Goal: Task Accomplishment & Management: Use online tool/utility

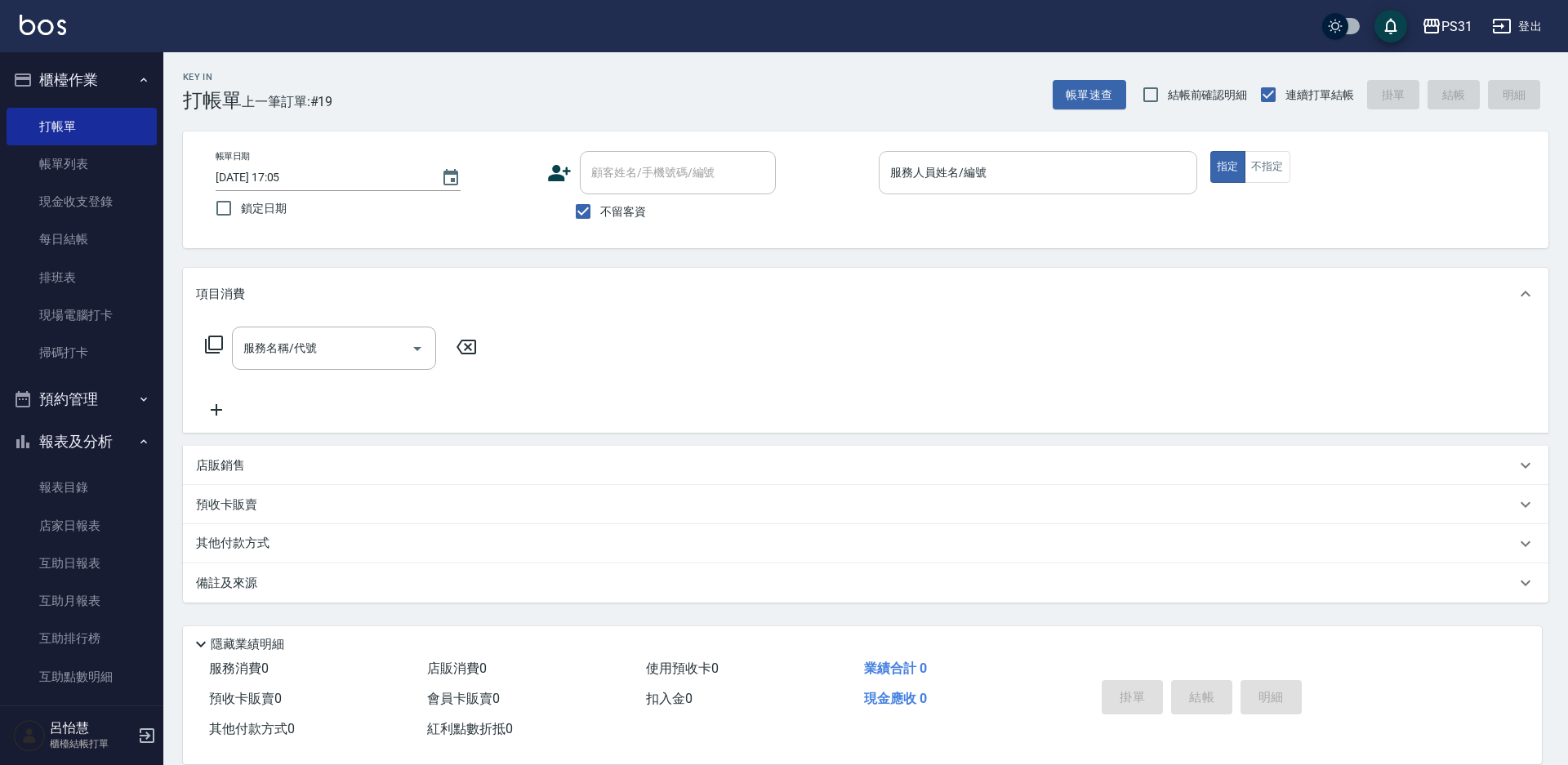
click at [999, 183] on input "服務人員姓名/編號" at bounding box center [1037, 172] width 304 height 28
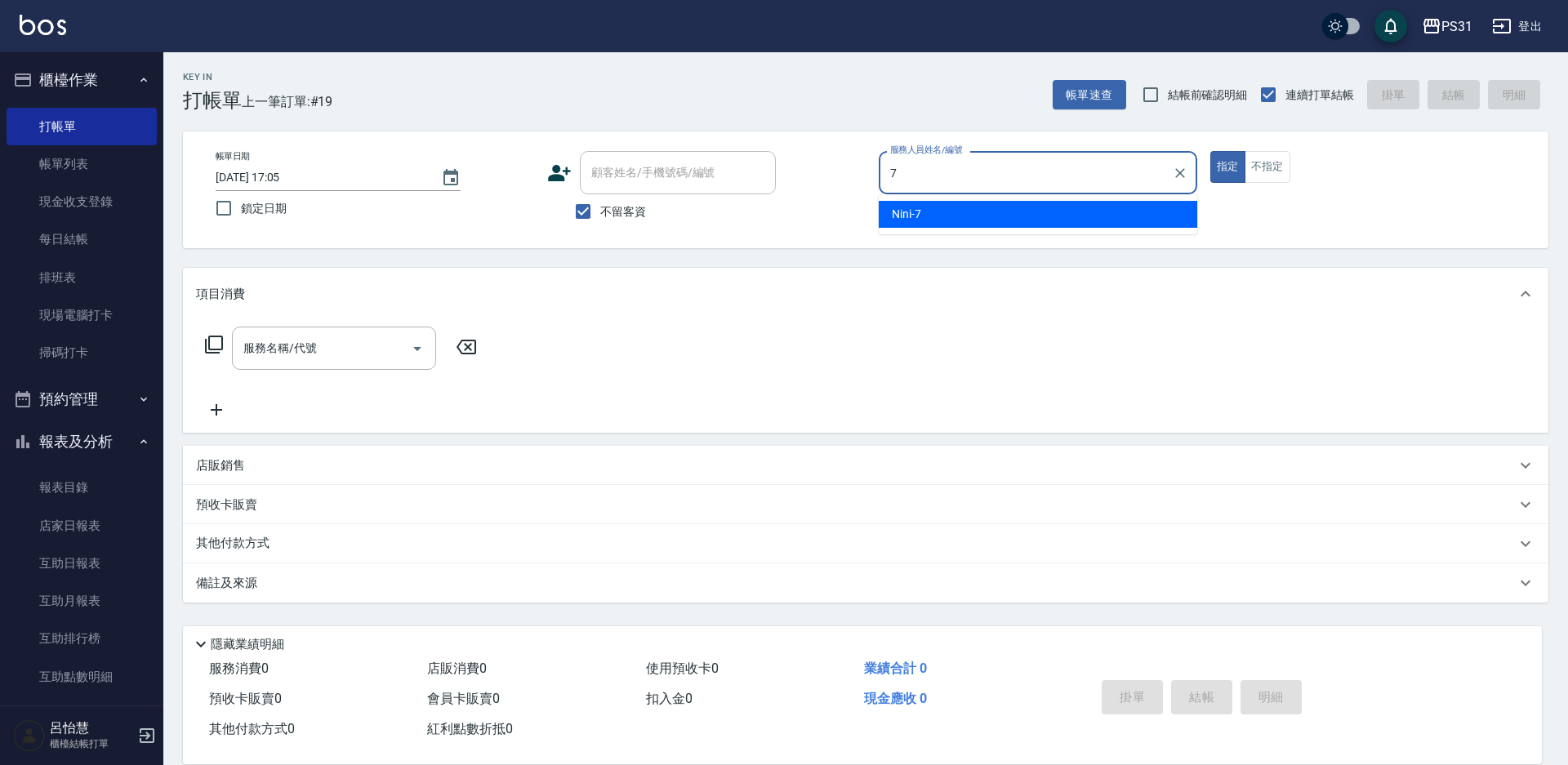
type input "7"
type button "true"
type input "Nini-7"
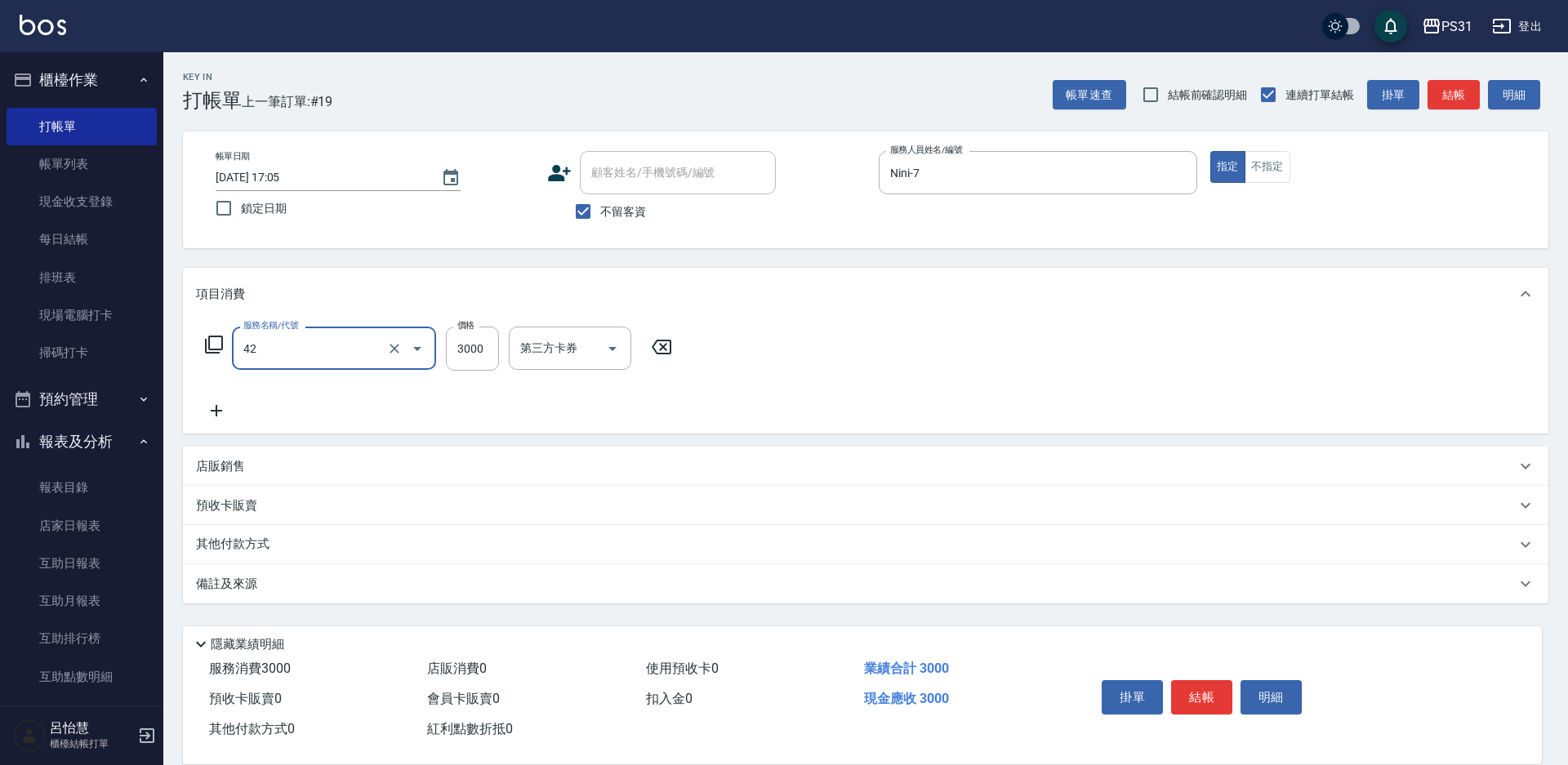
type input "染髮B餐(42)"
type input "2099"
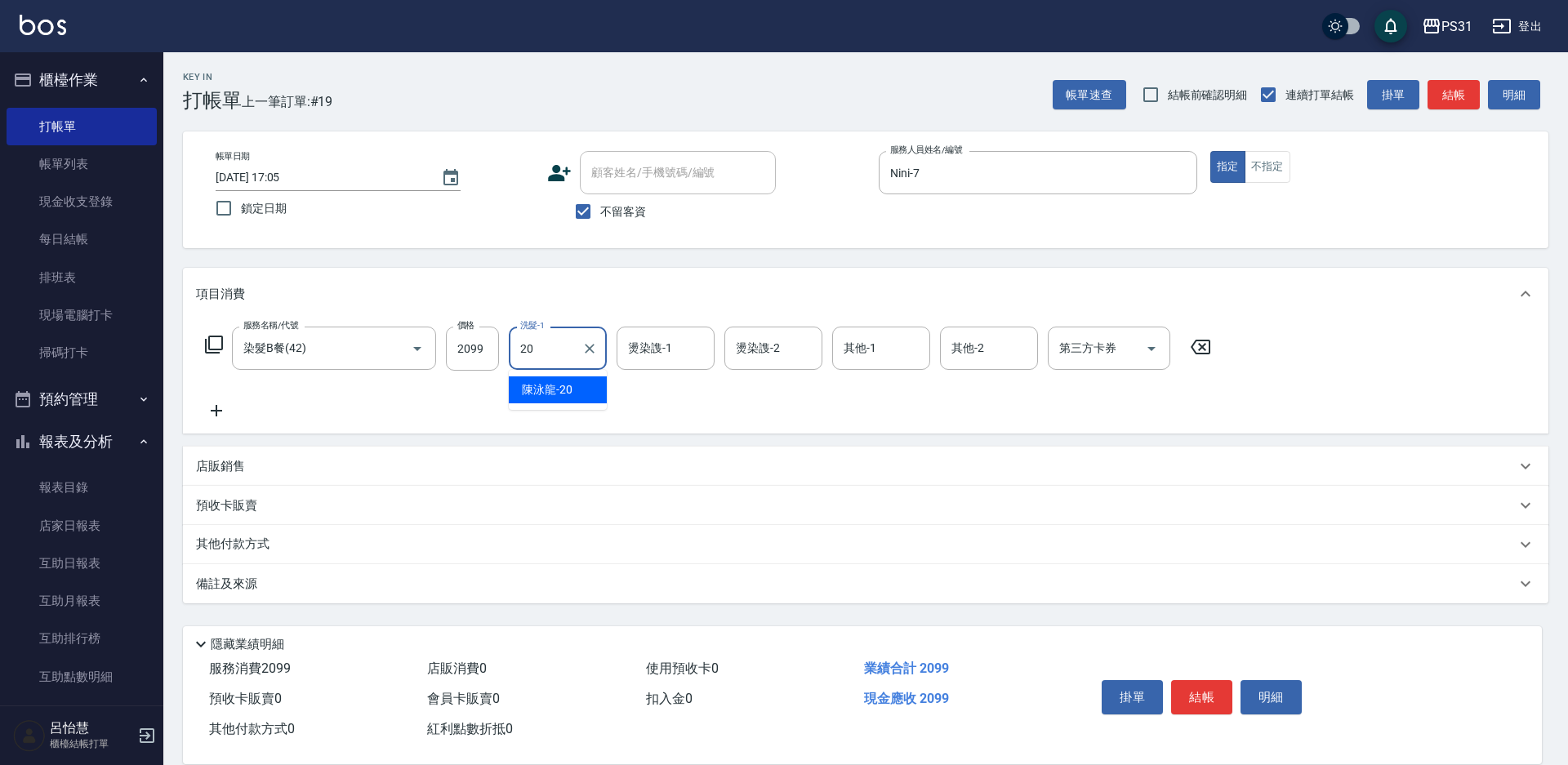
type input "[PERSON_NAME]-20"
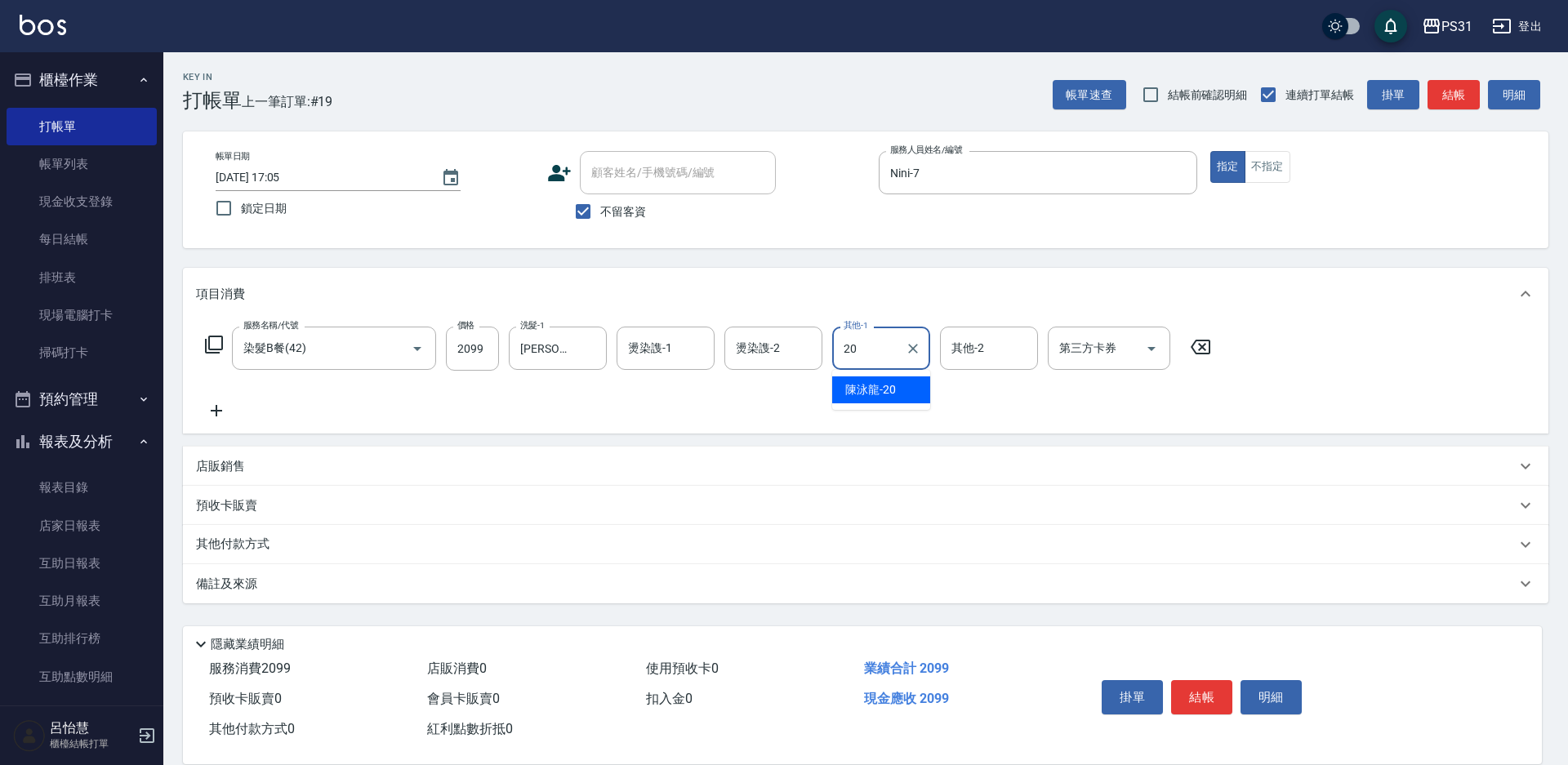
type input "[PERSON_NAME]-20"
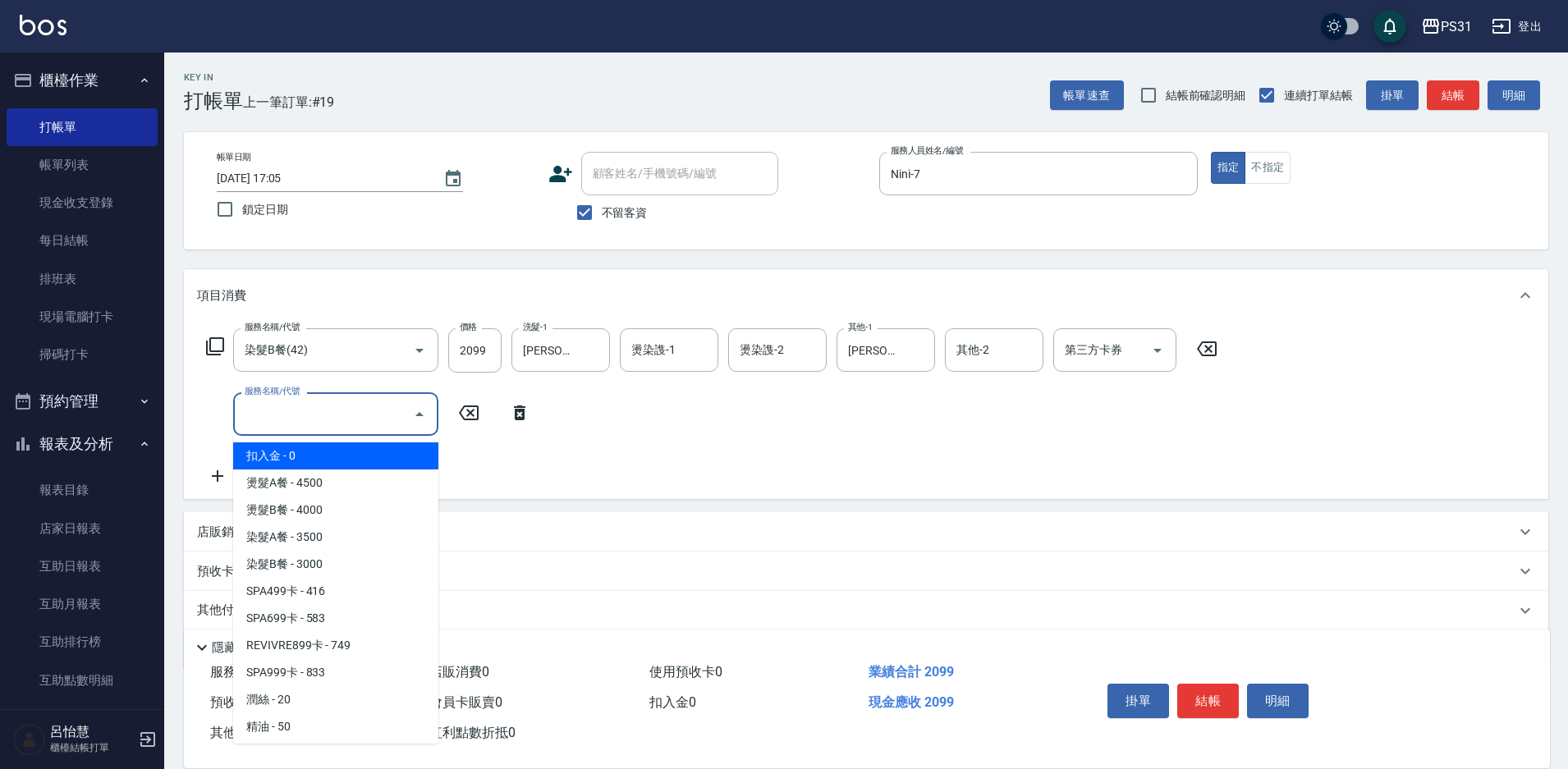
type input "扣入金(+)"
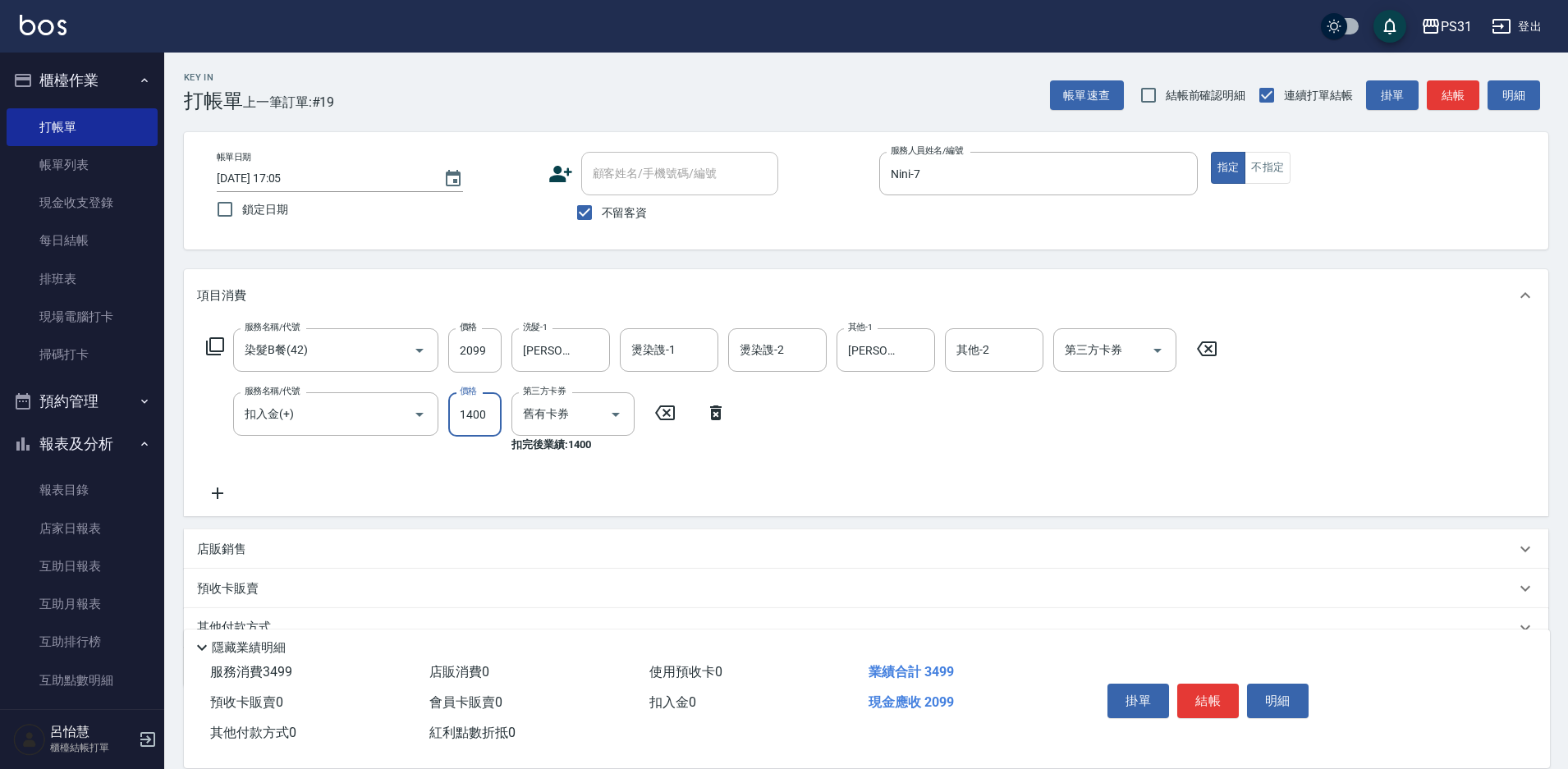
type input "1400"
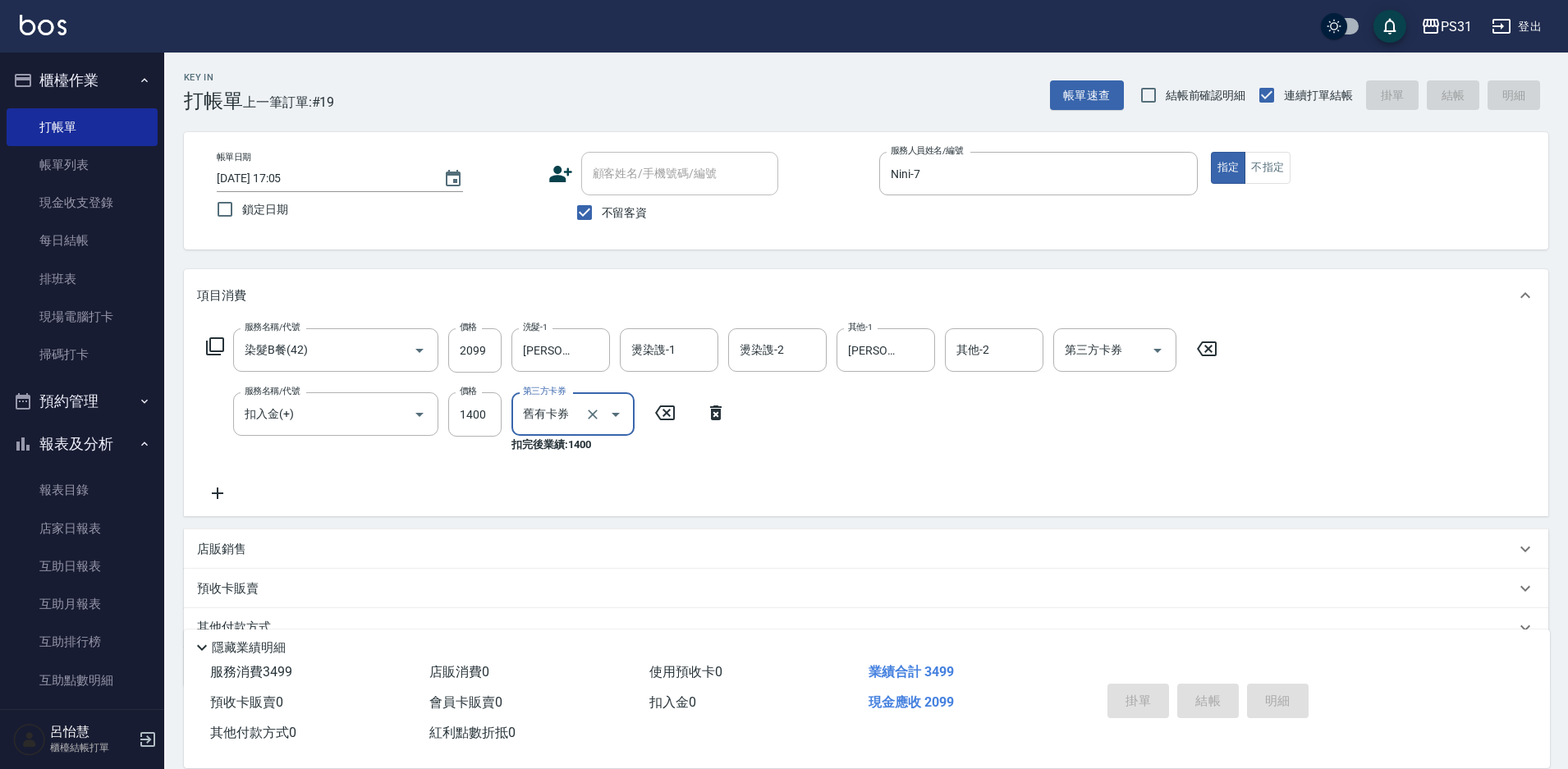
type input "[DATE] 18:57"
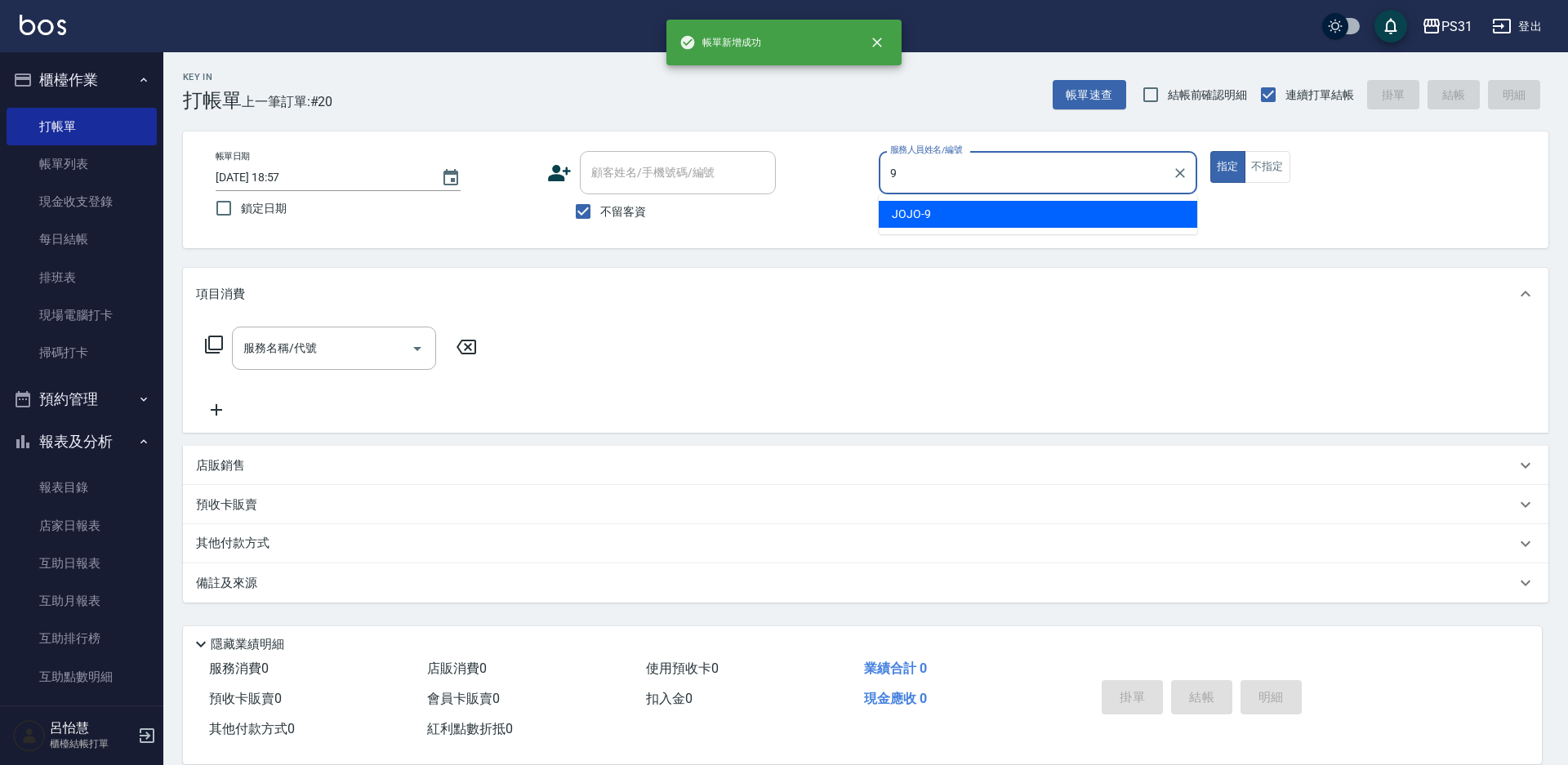
type input "JOJO-9"
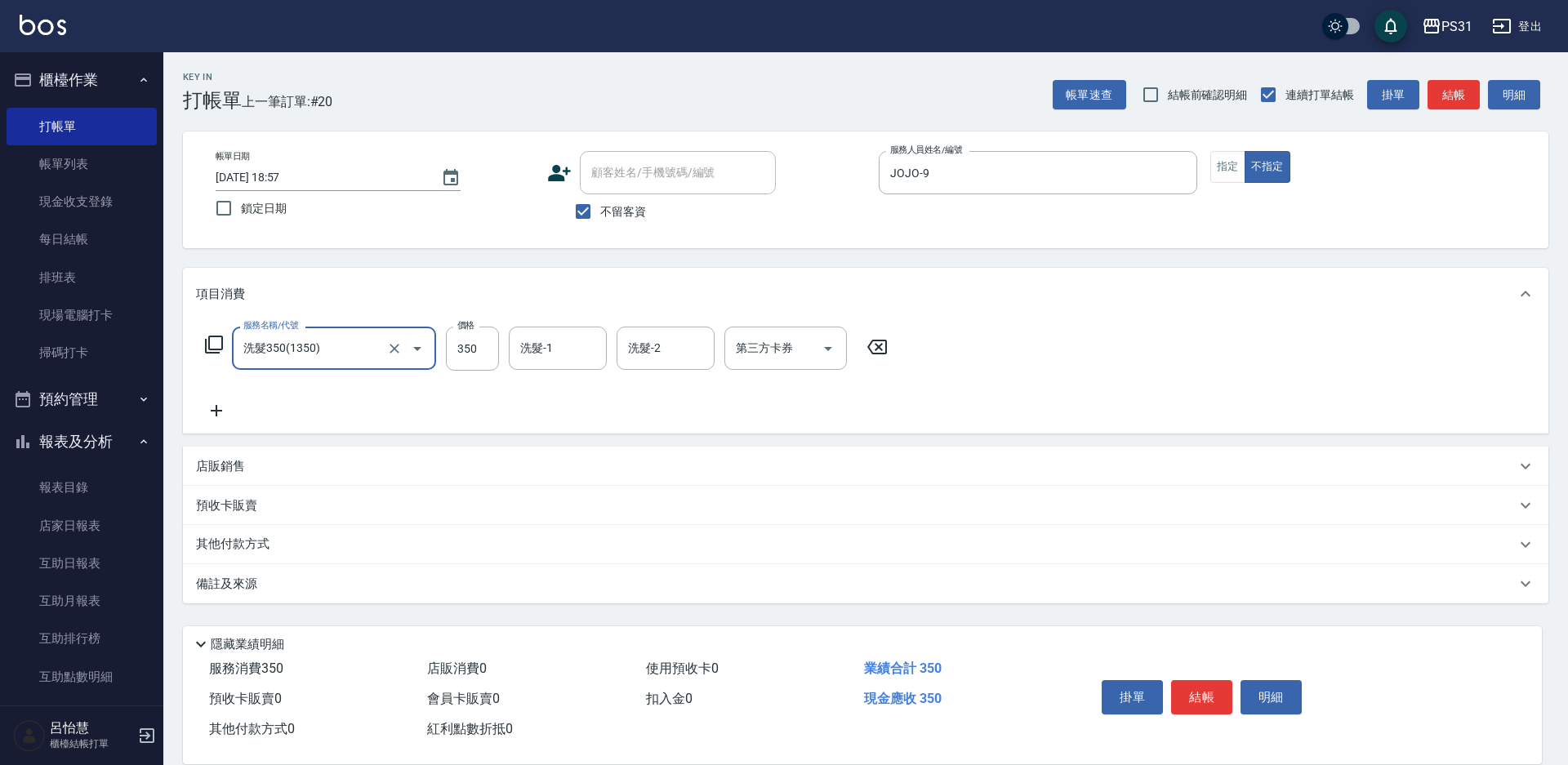
type input "洗髮350(1350)"
type input "[PERSON_NAME]-33"
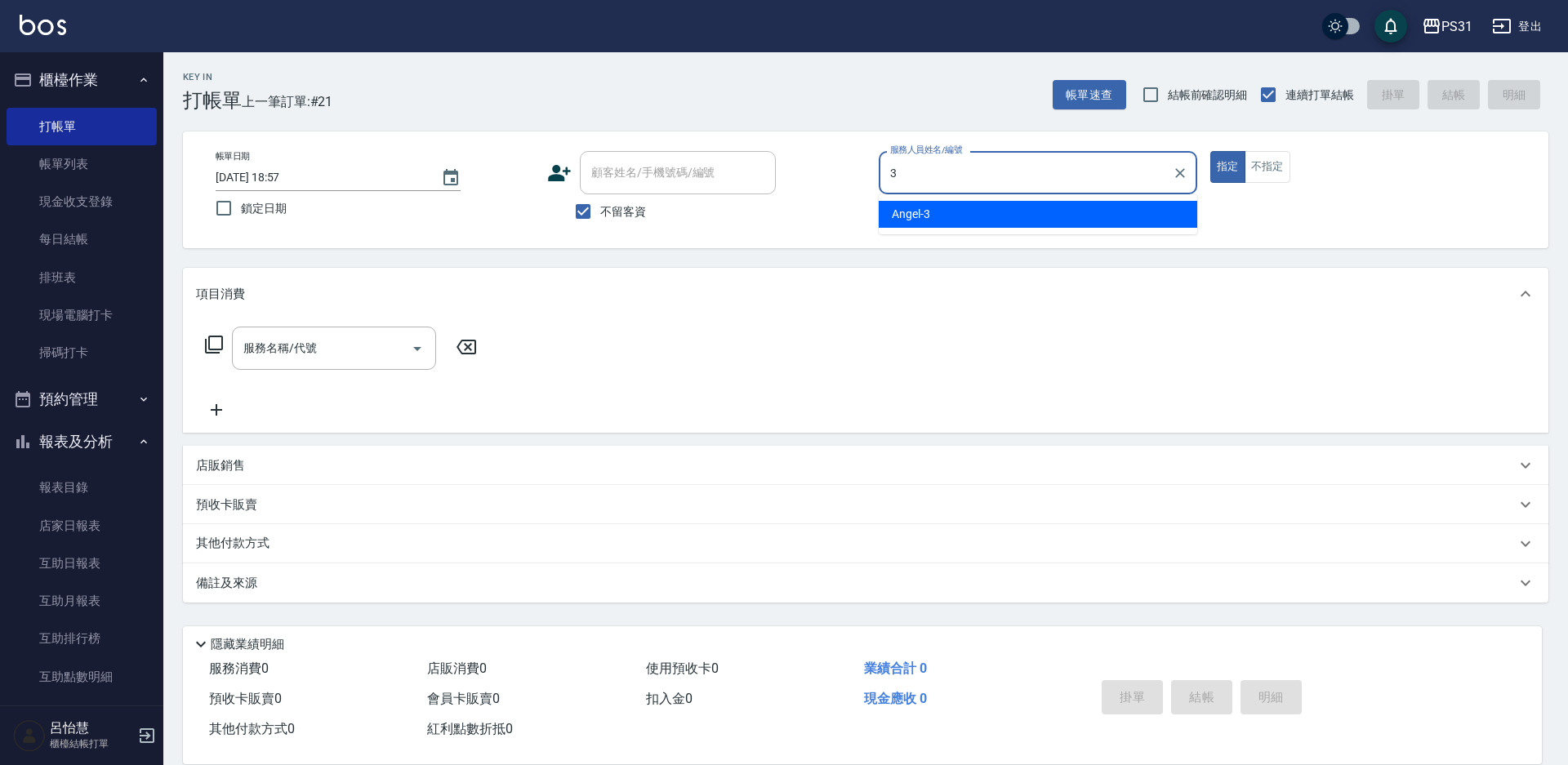
type input "[PERSON_NAME]-3"
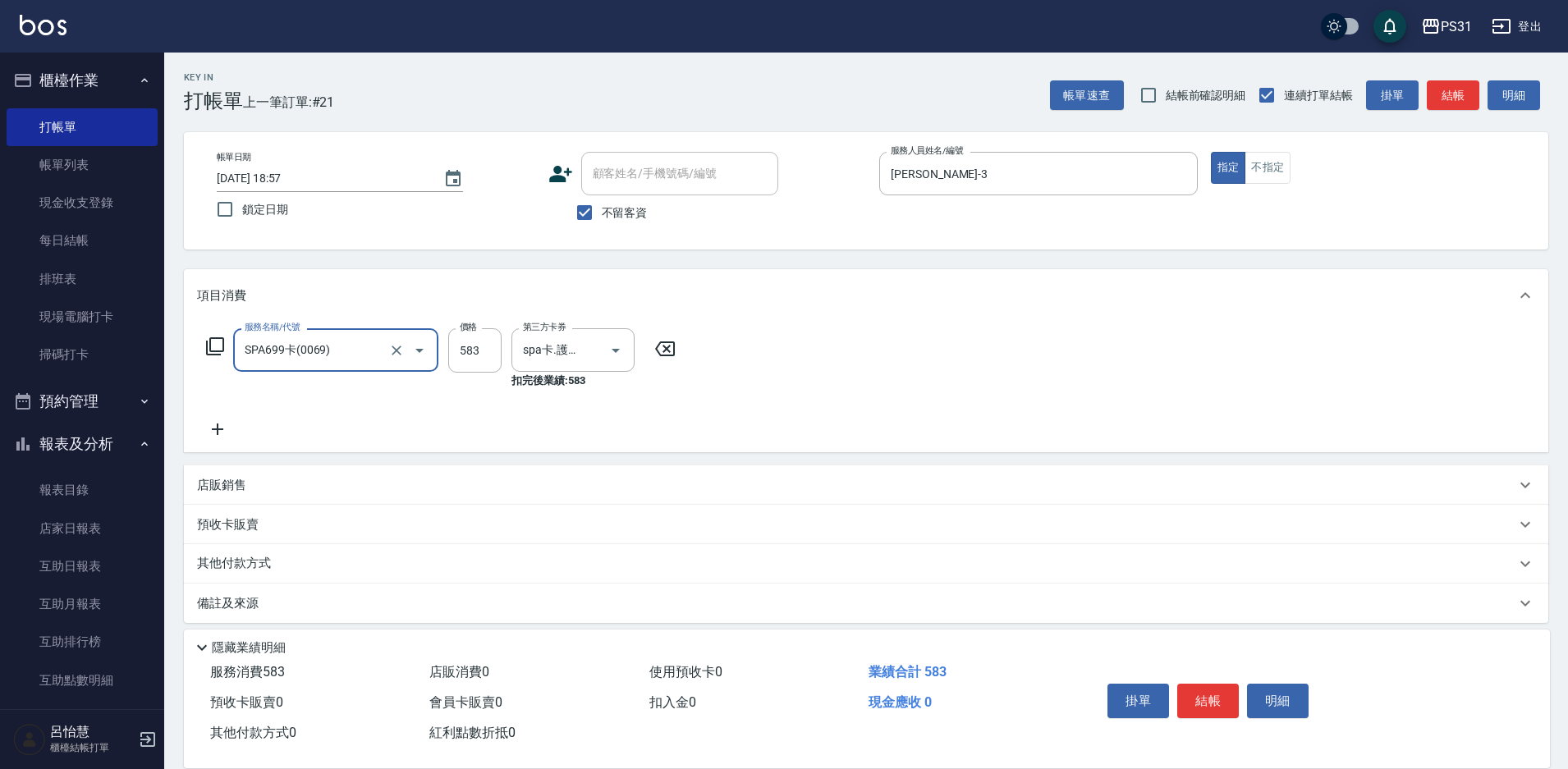
type input "SPA699卡(0069)"
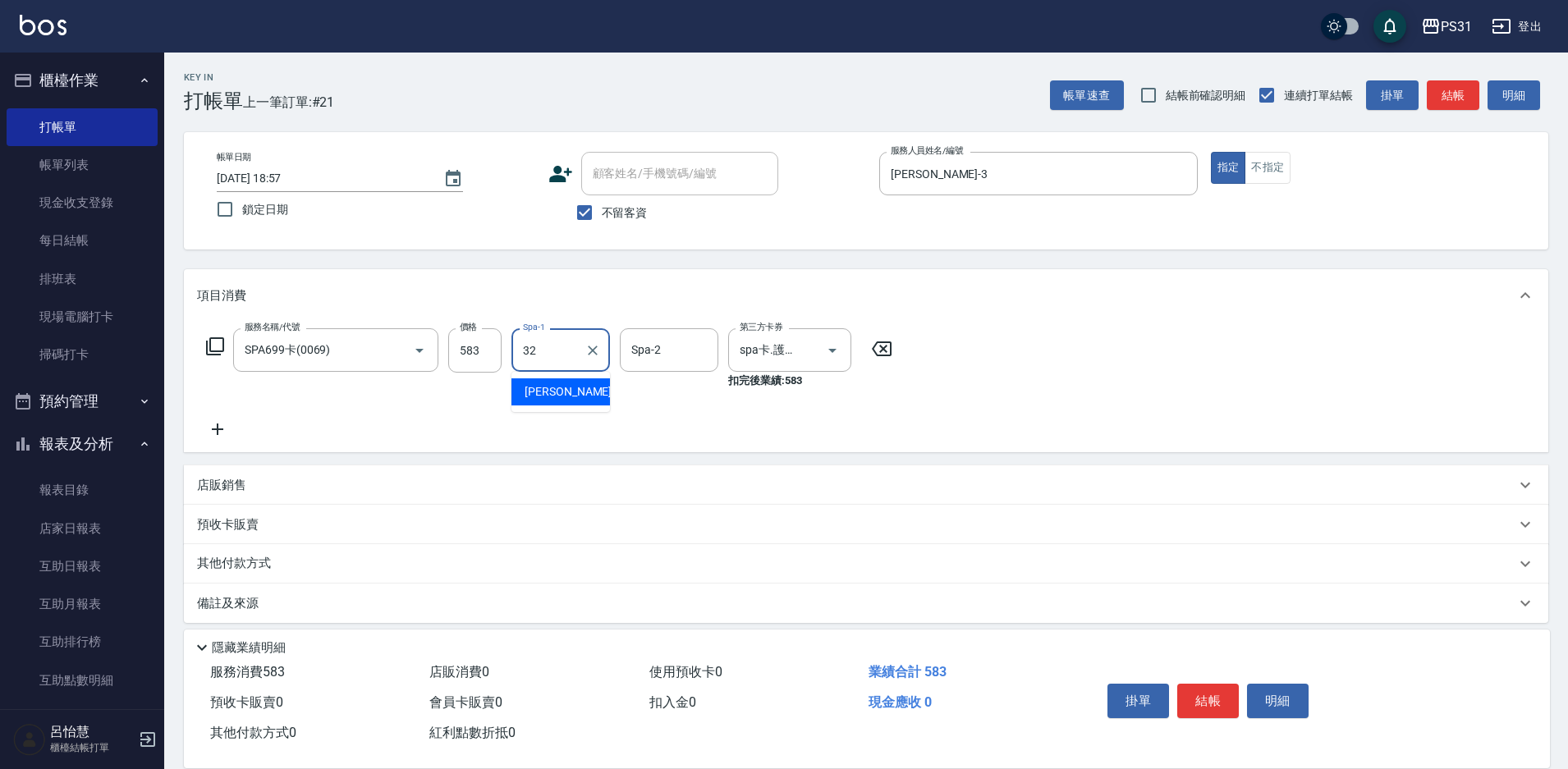
type input "[PERSON_NAME]-32"
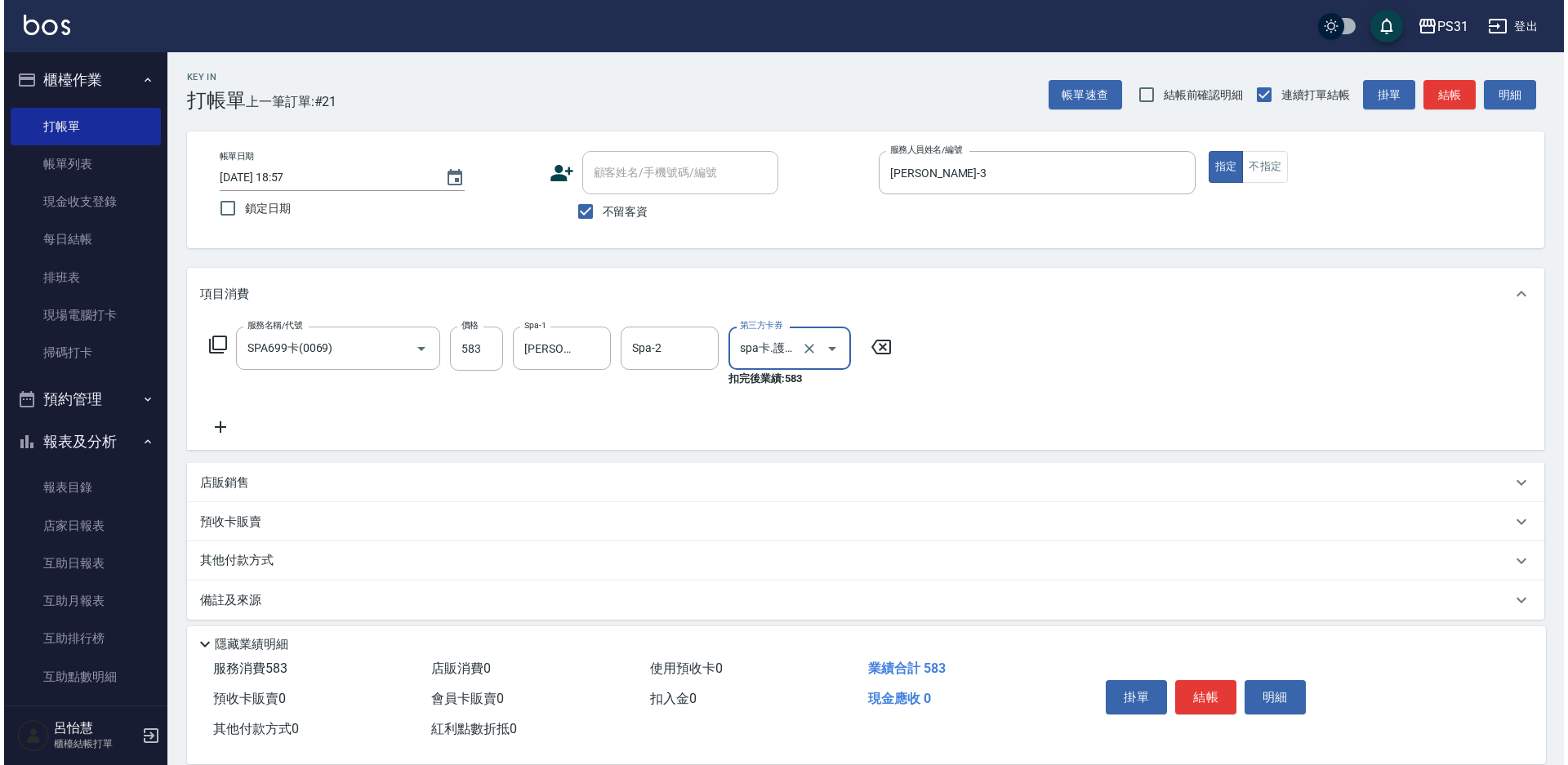
scroll to position [0, 13]
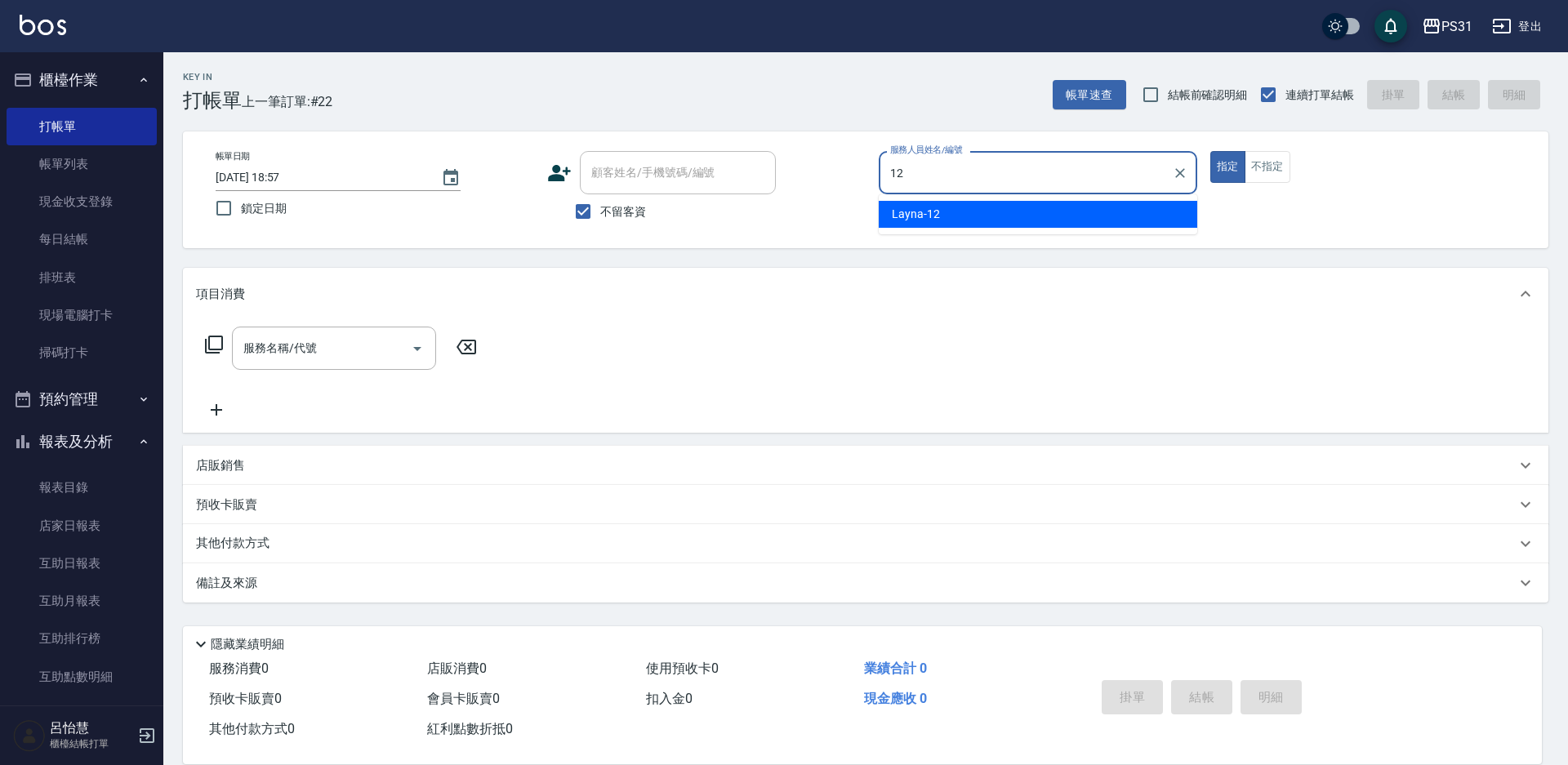
type input "Layna-12"
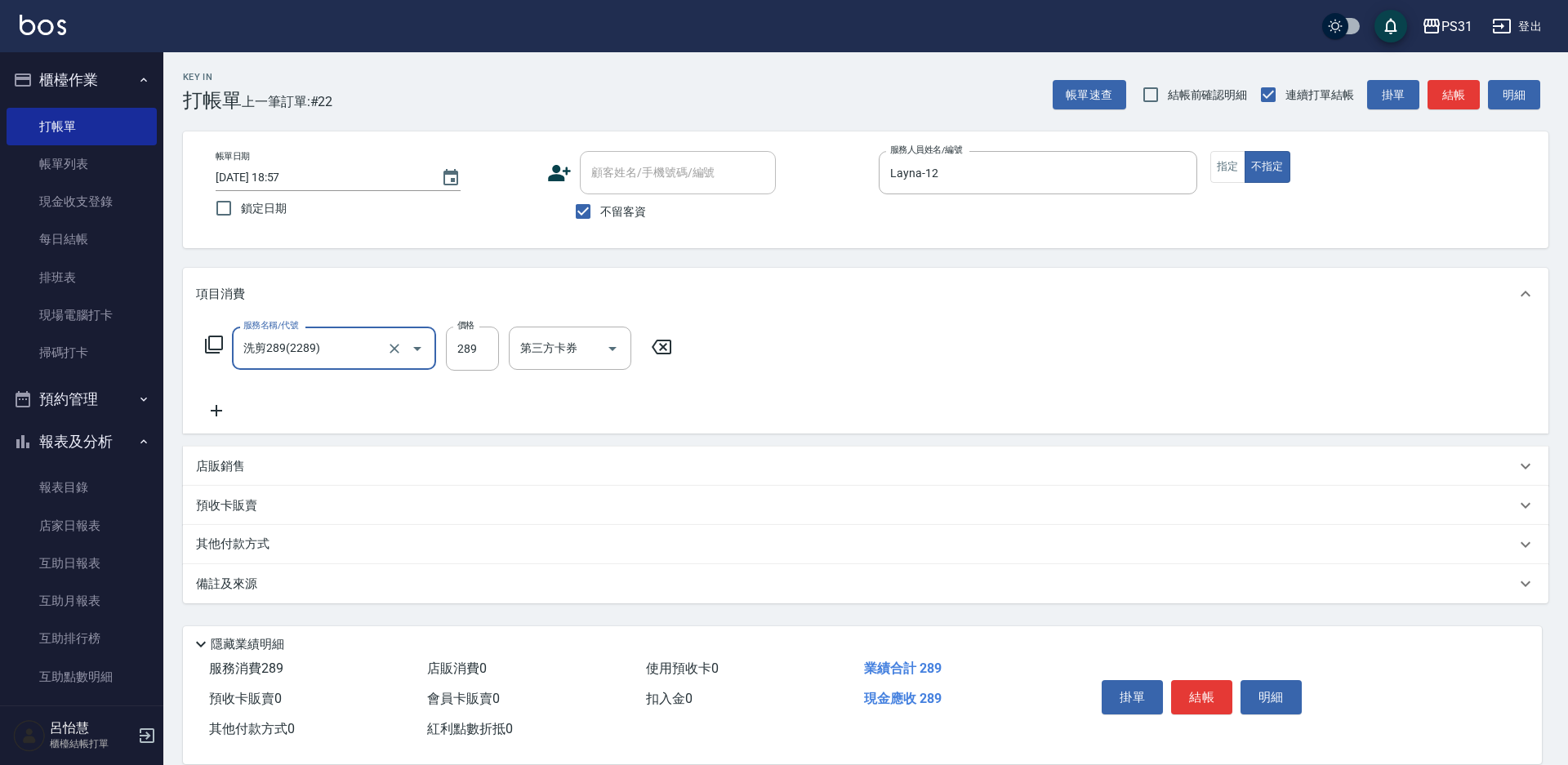
type input "洗剪289(2289)"
type input "359"
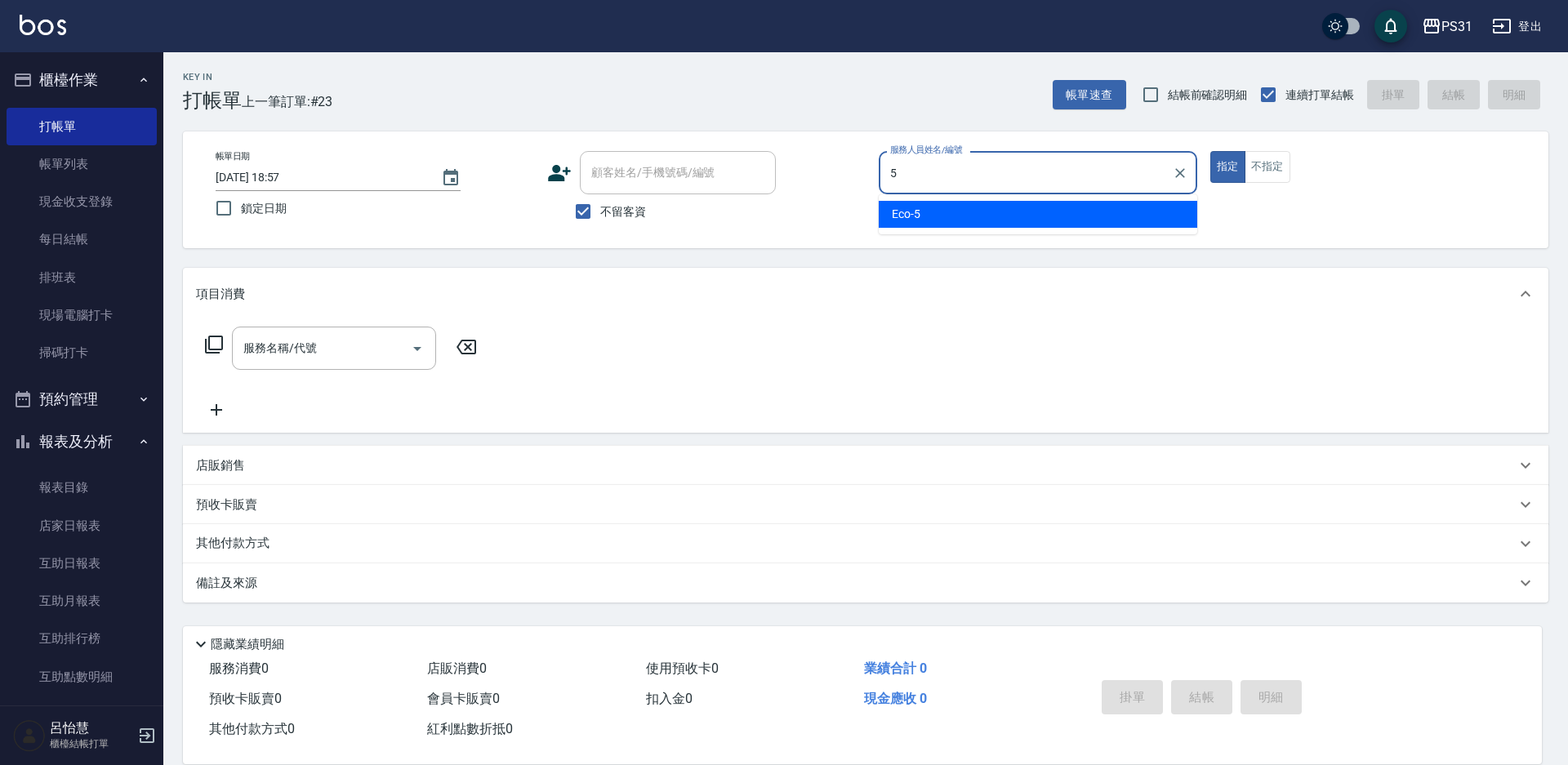
type input "Eco-5"
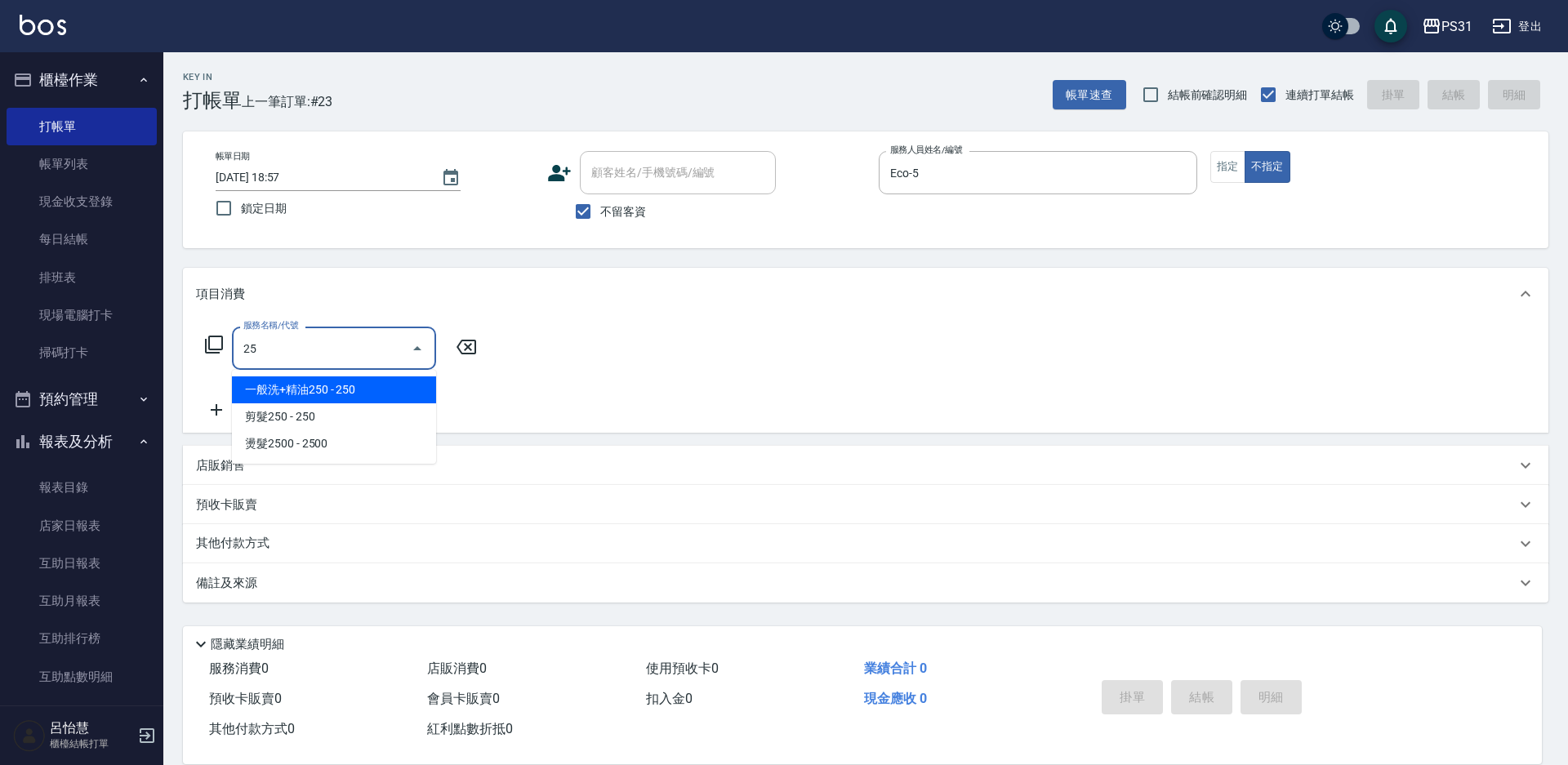
type input "250"
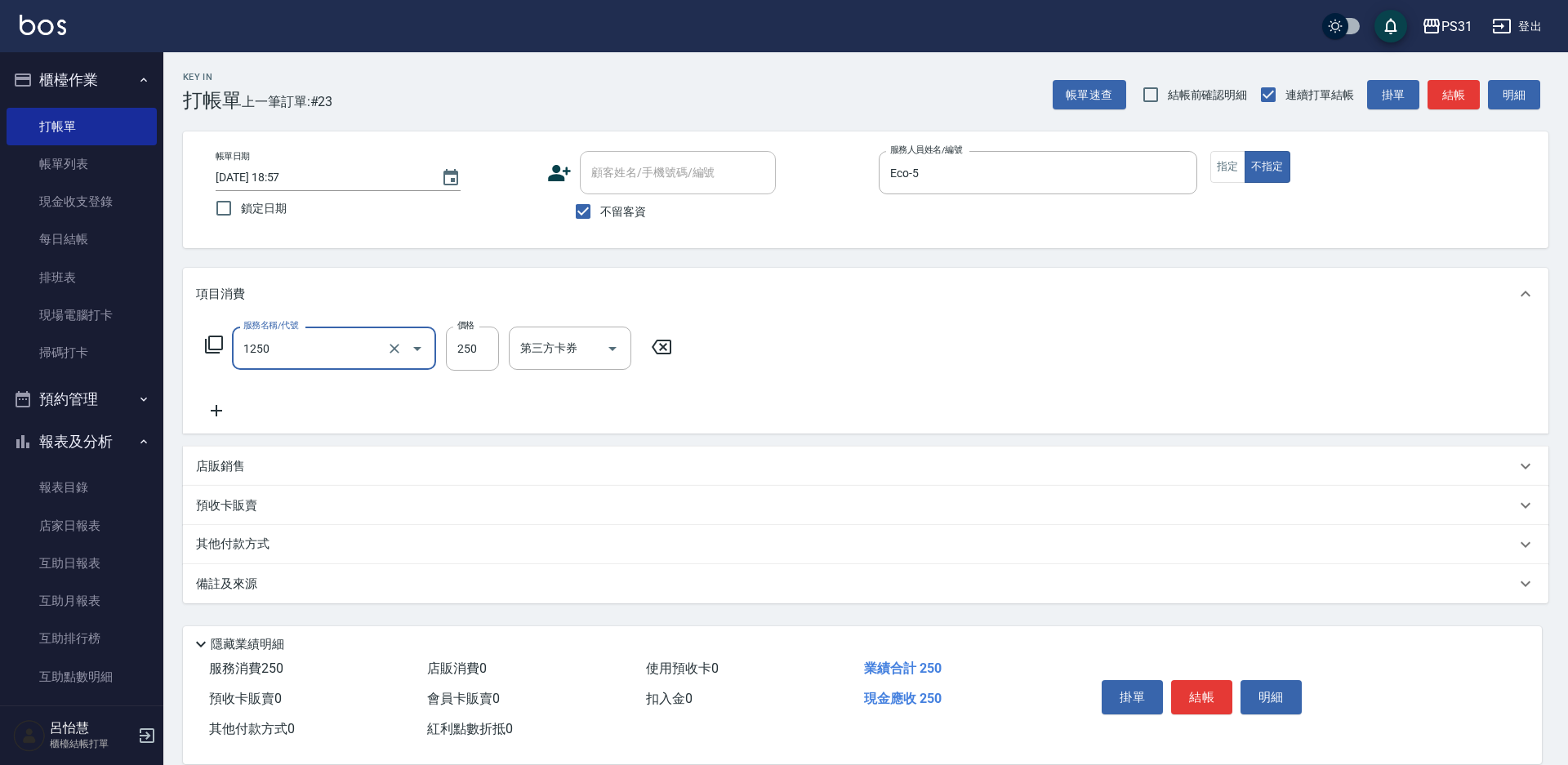
type input "一般洗+精油250(1250)"
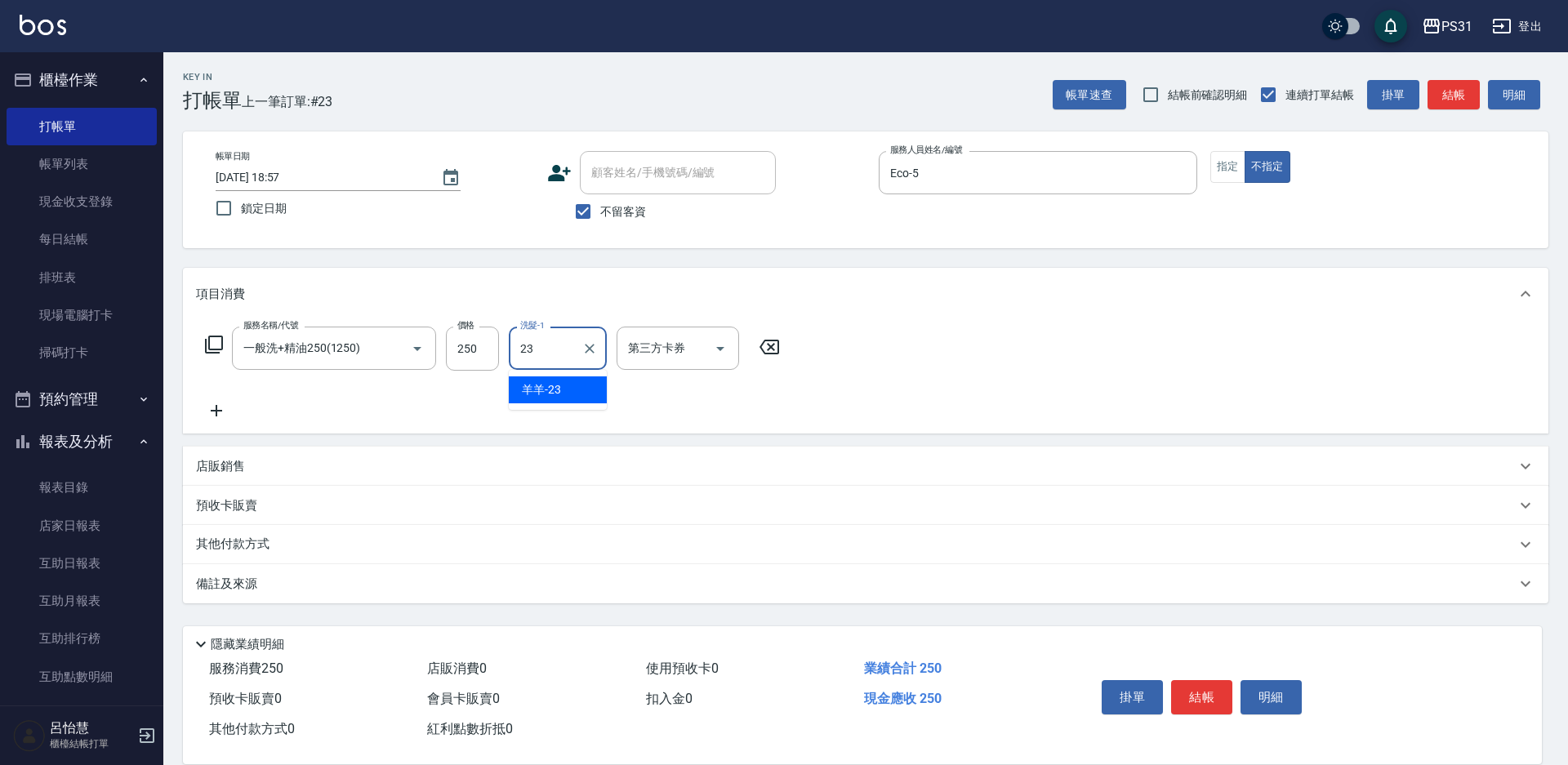
type input "羊羊-23"
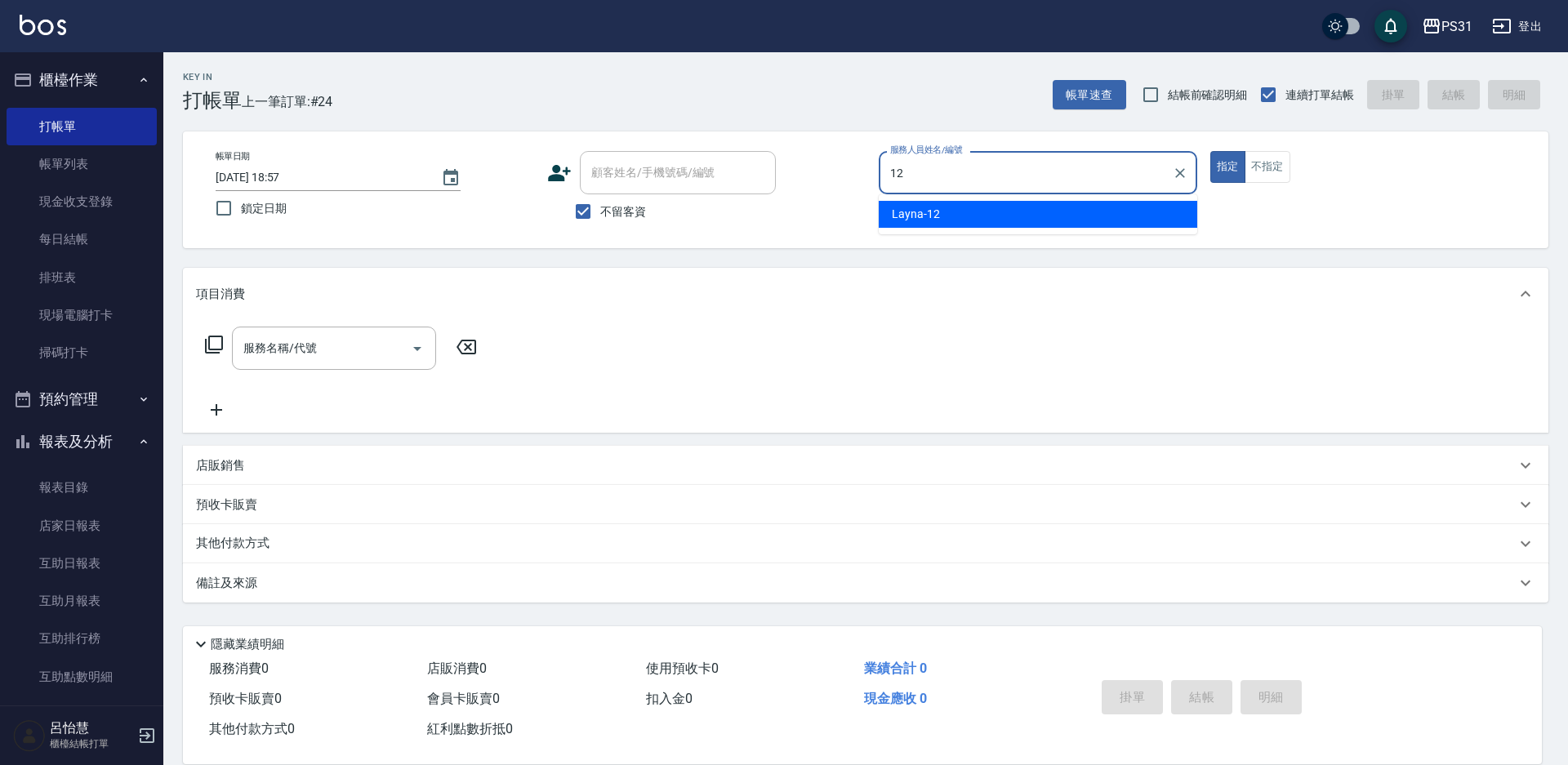
type input "Layna-12"
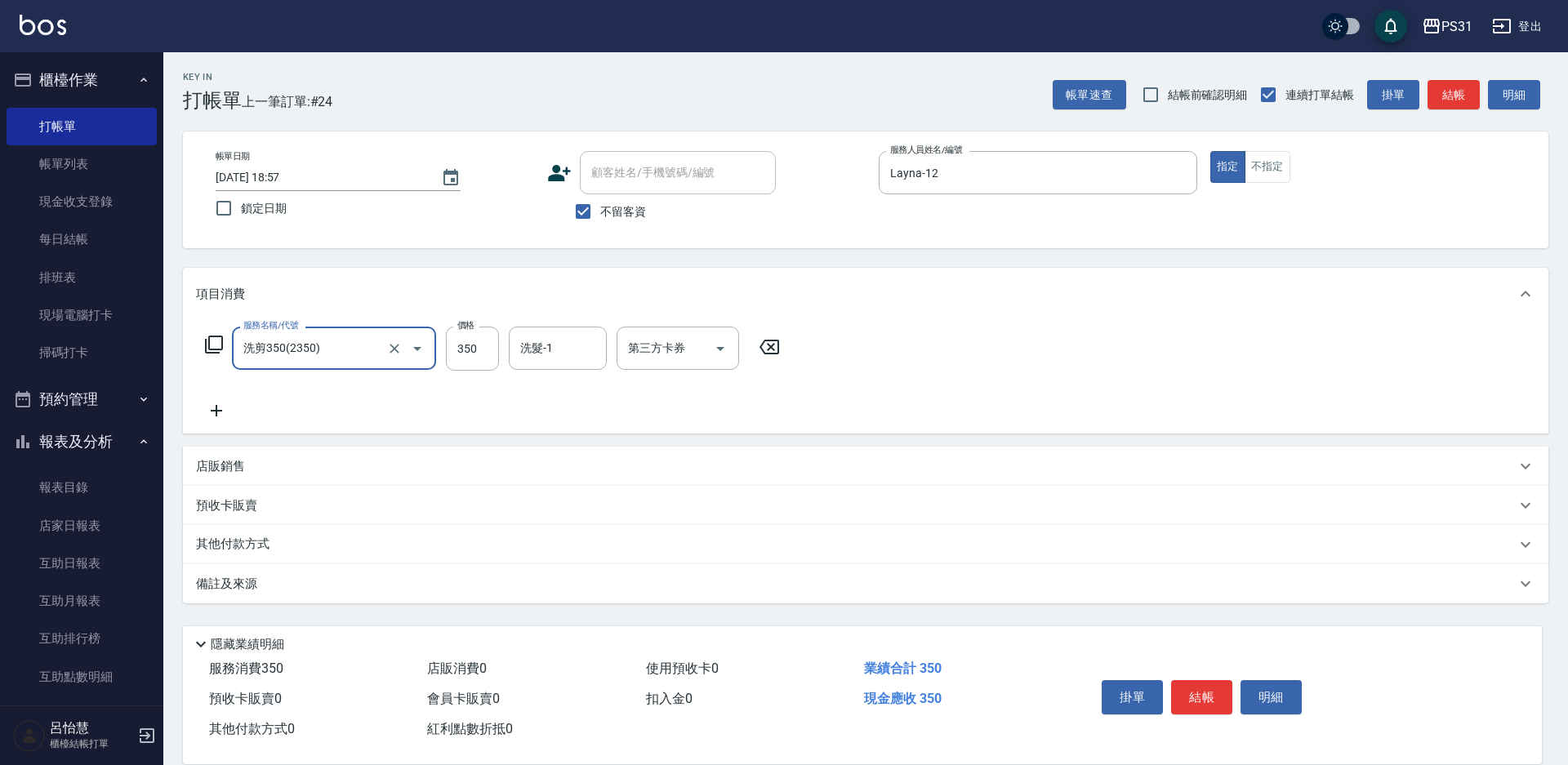
type input "洗剪350(2350)"
type input "370"
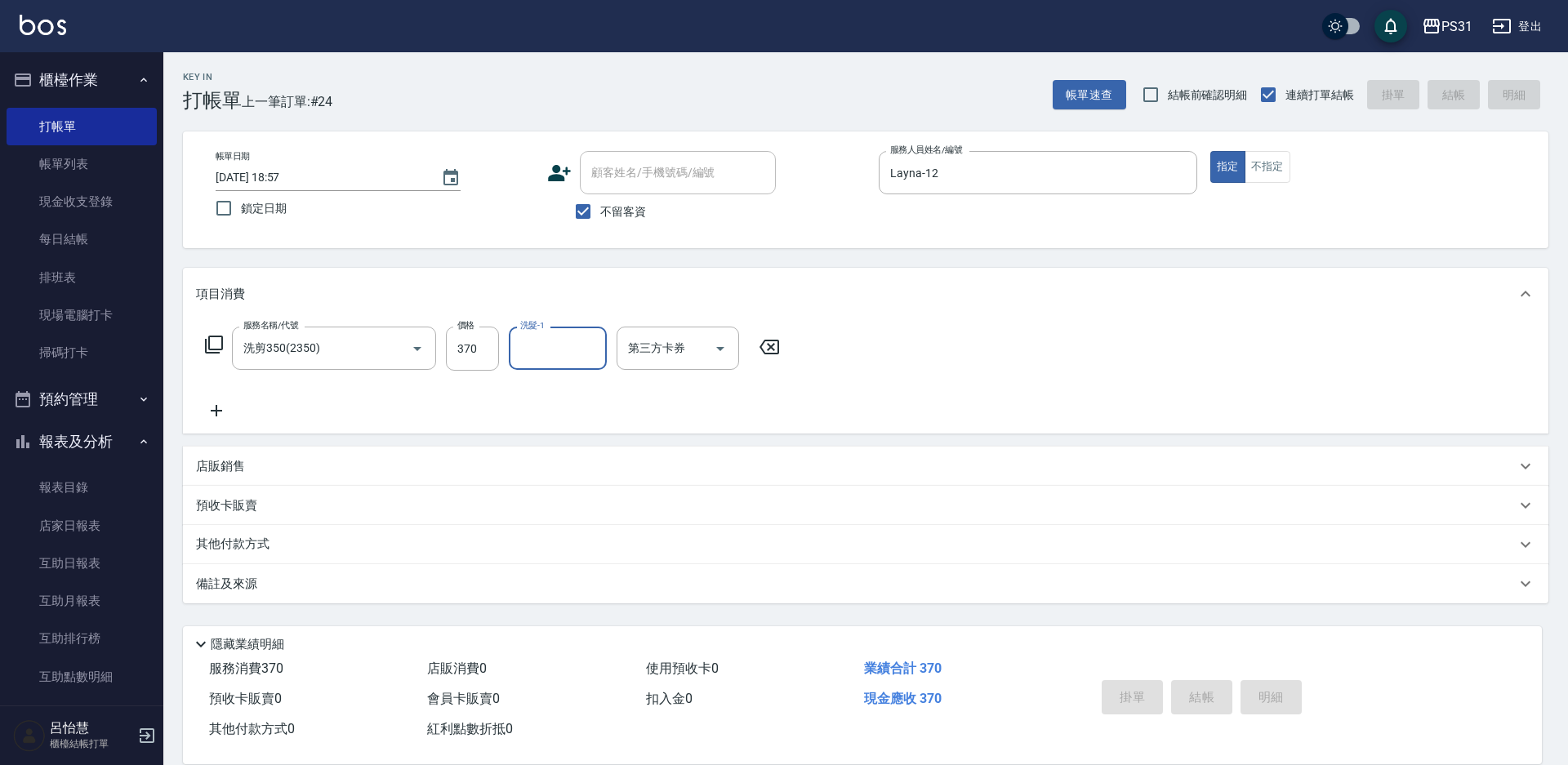
type input "[DATE] 18:58"
type input "[PERSON_NAME]-3"
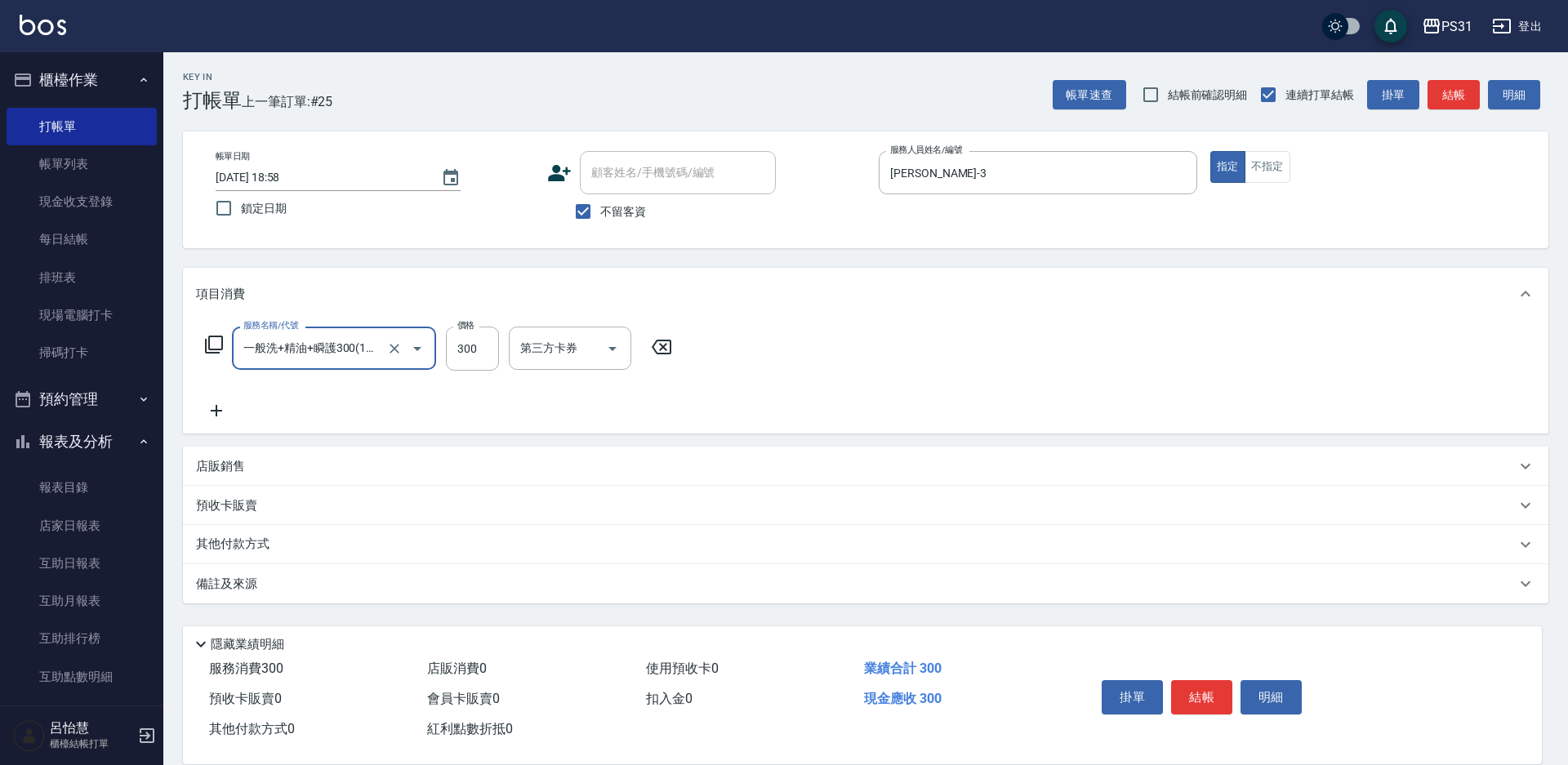
type input "一般洗+精油+瞬護300(1300)"
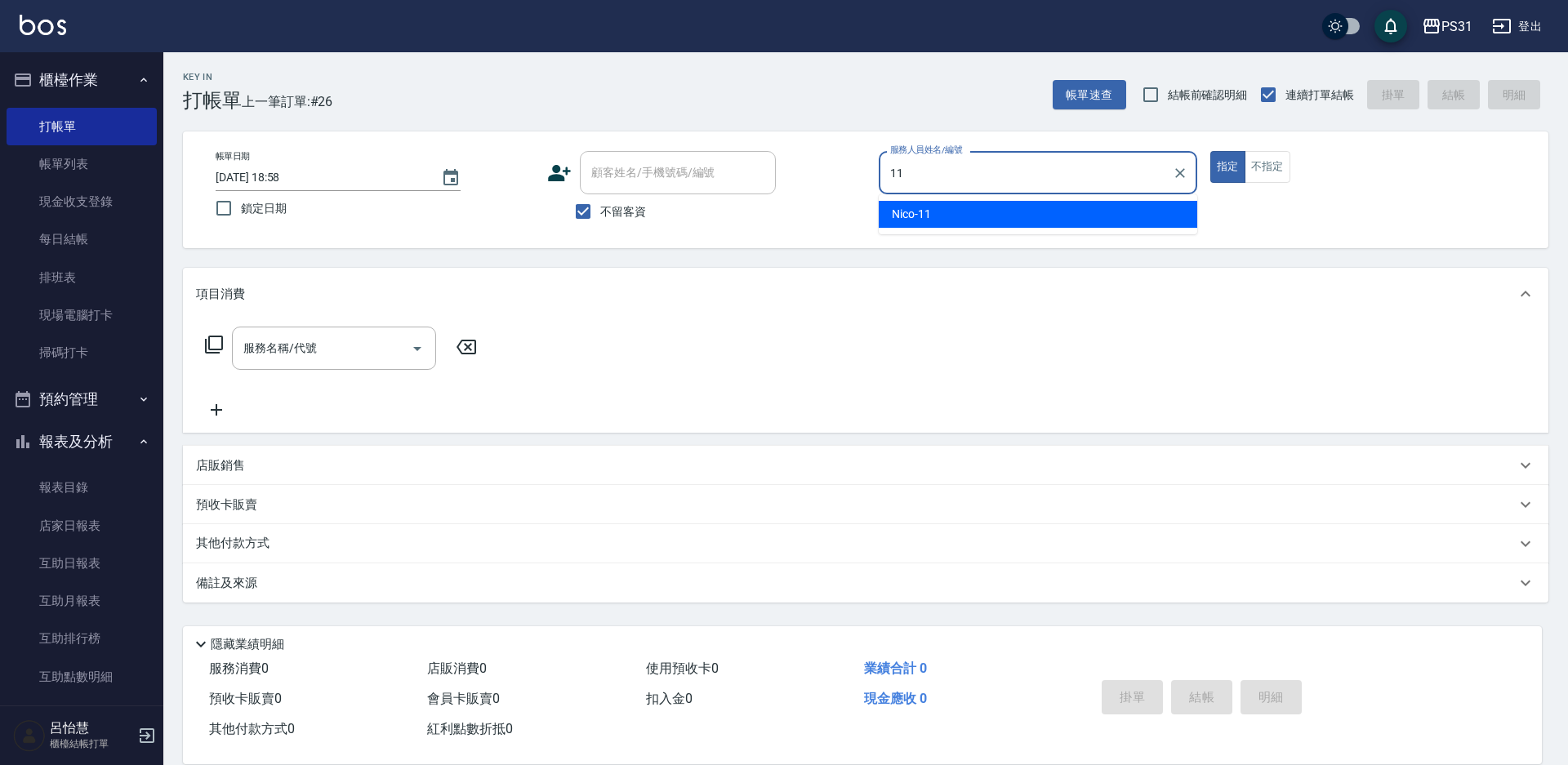
type input "Nico-11"
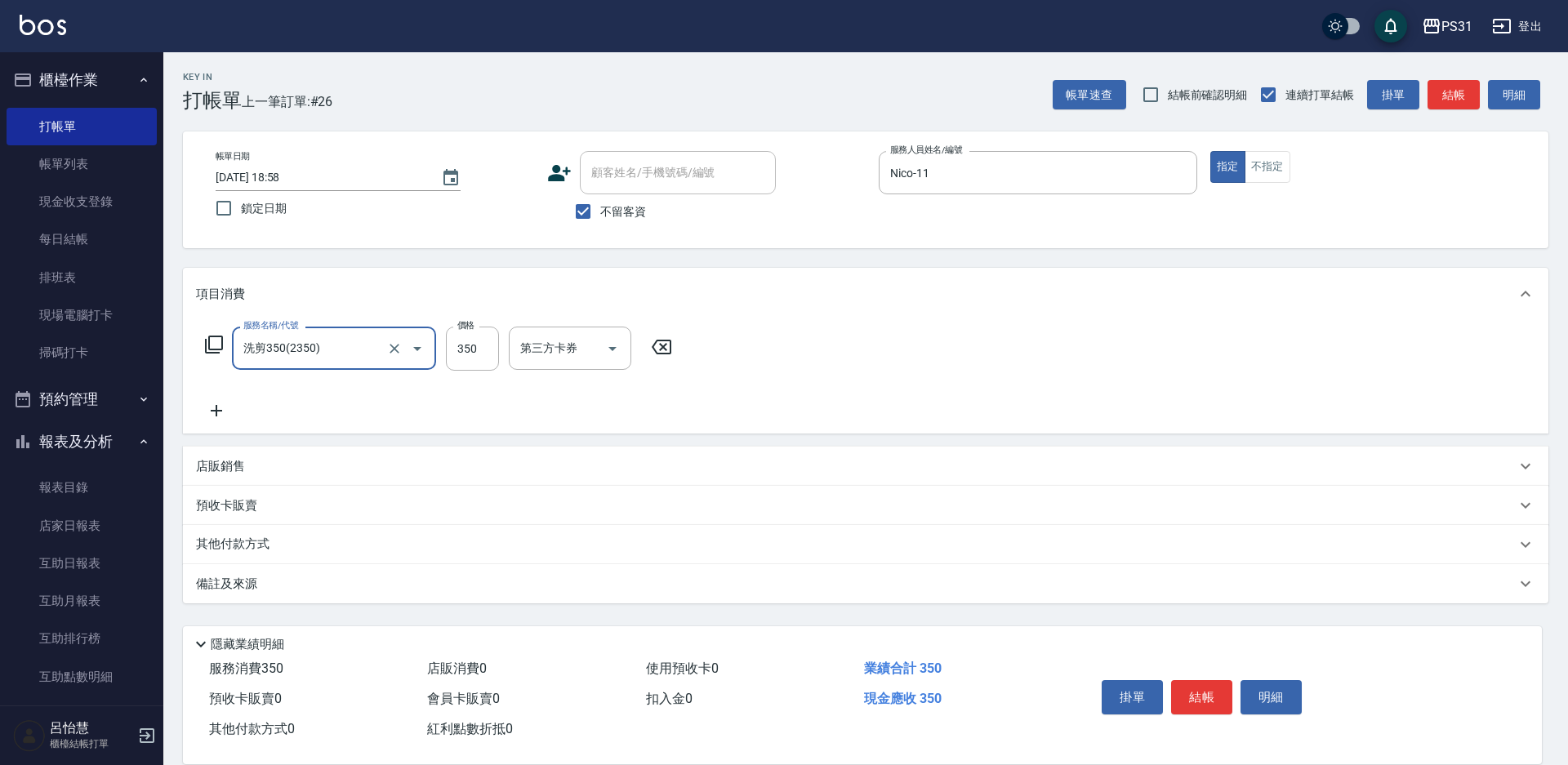
type input "洗剪350(2350)"
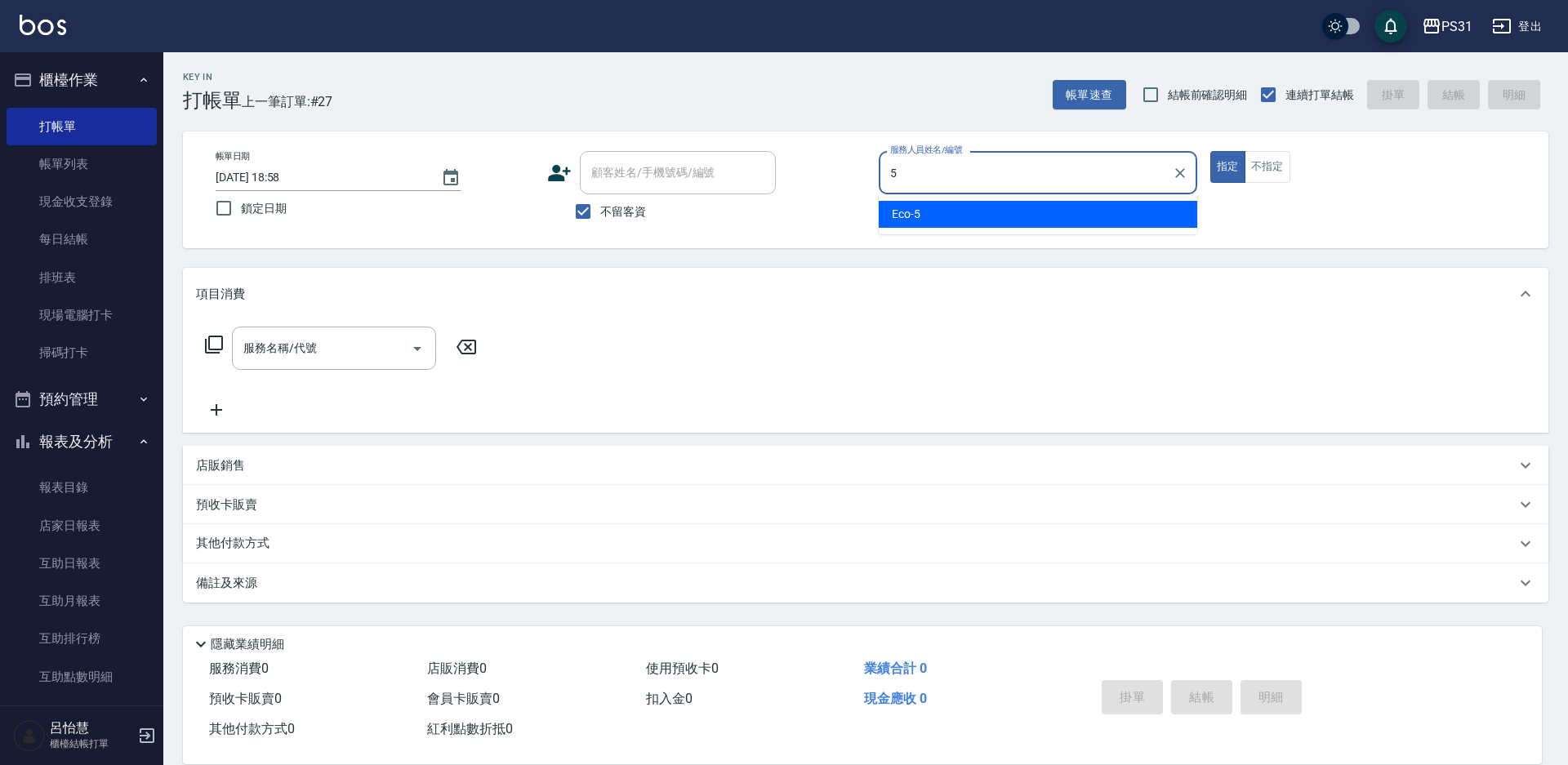
type input "Eco-5"
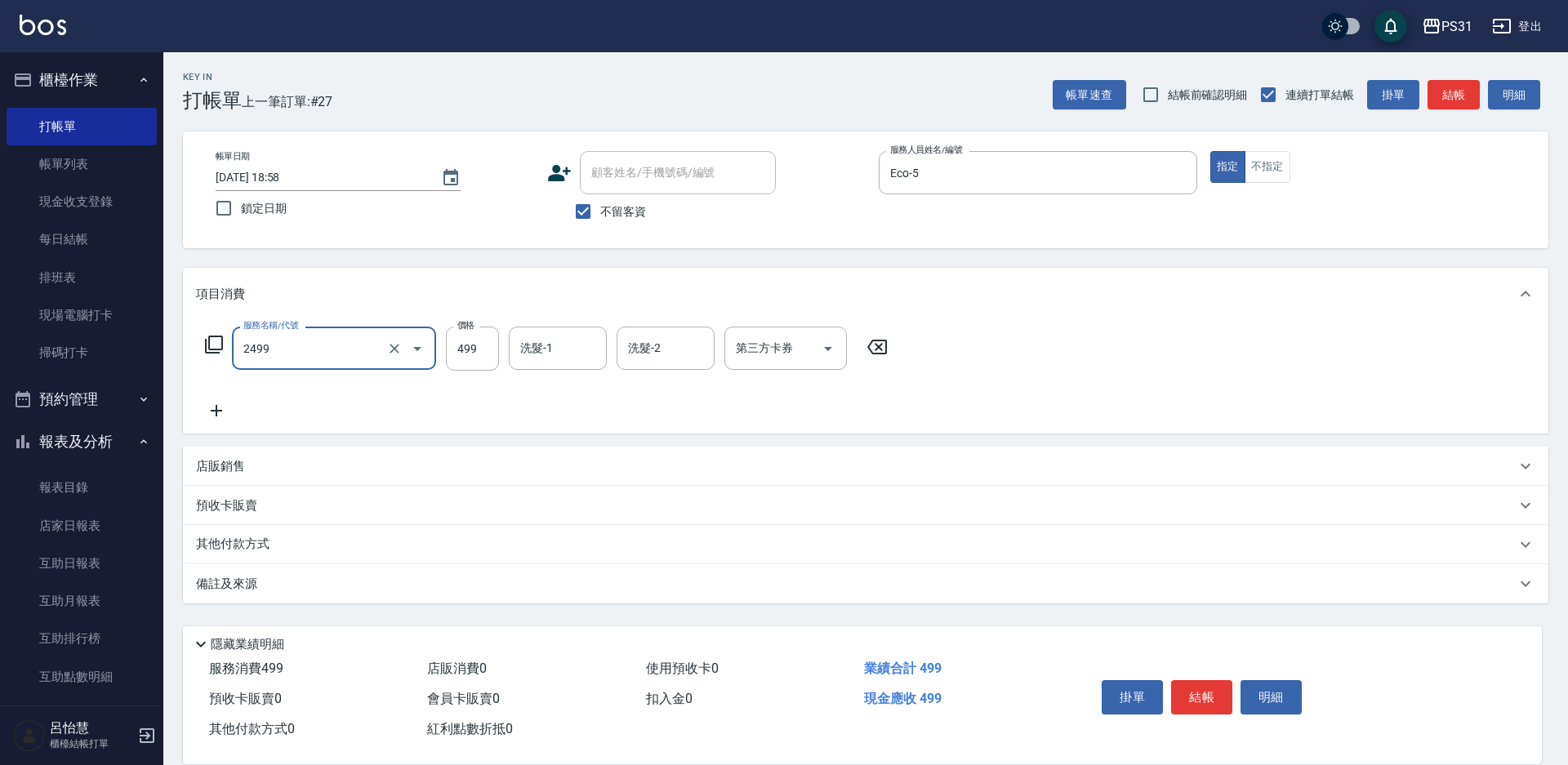
type input "499洗剪套餐(2499)"
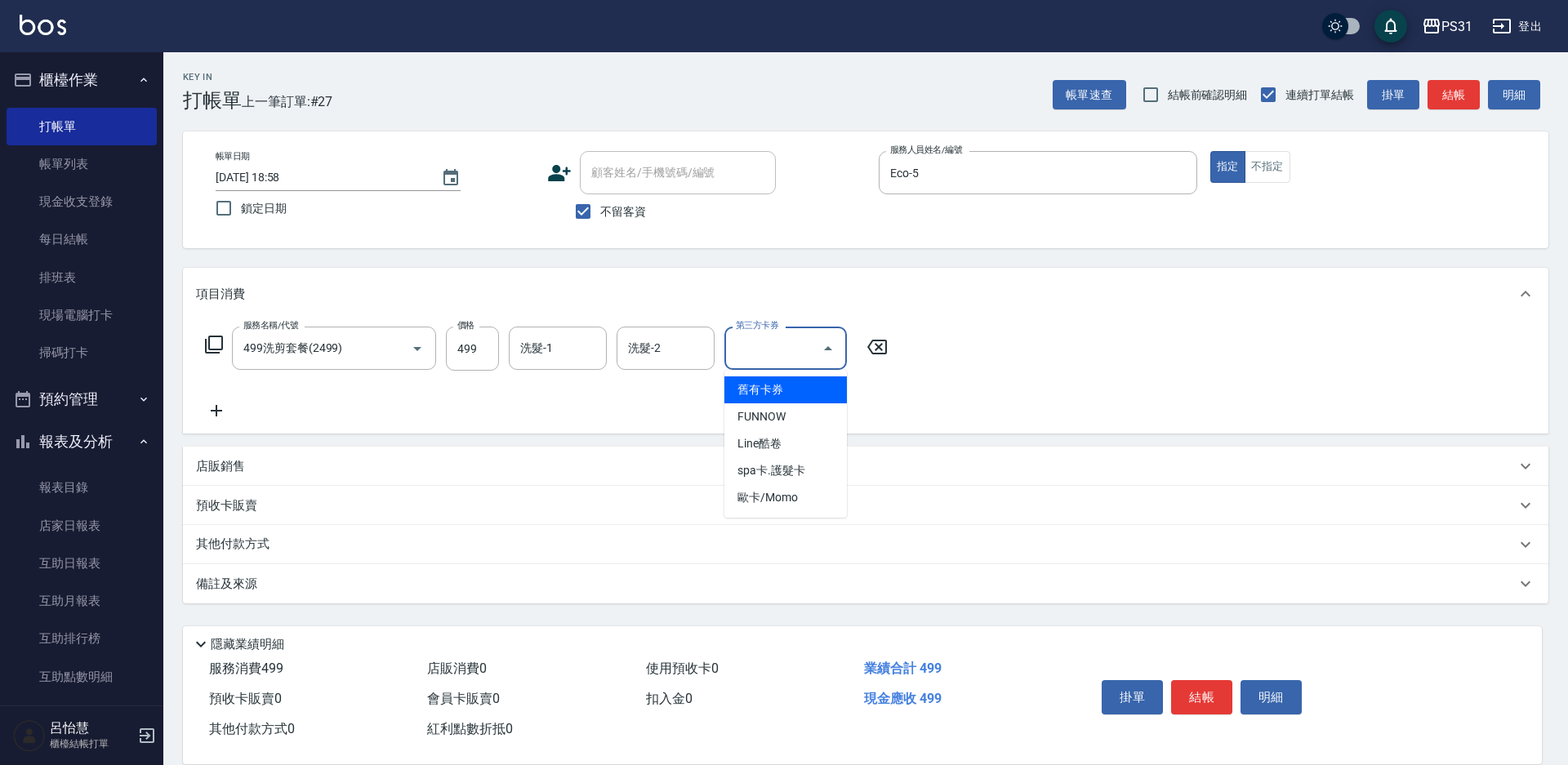
type input "舊有卡券"
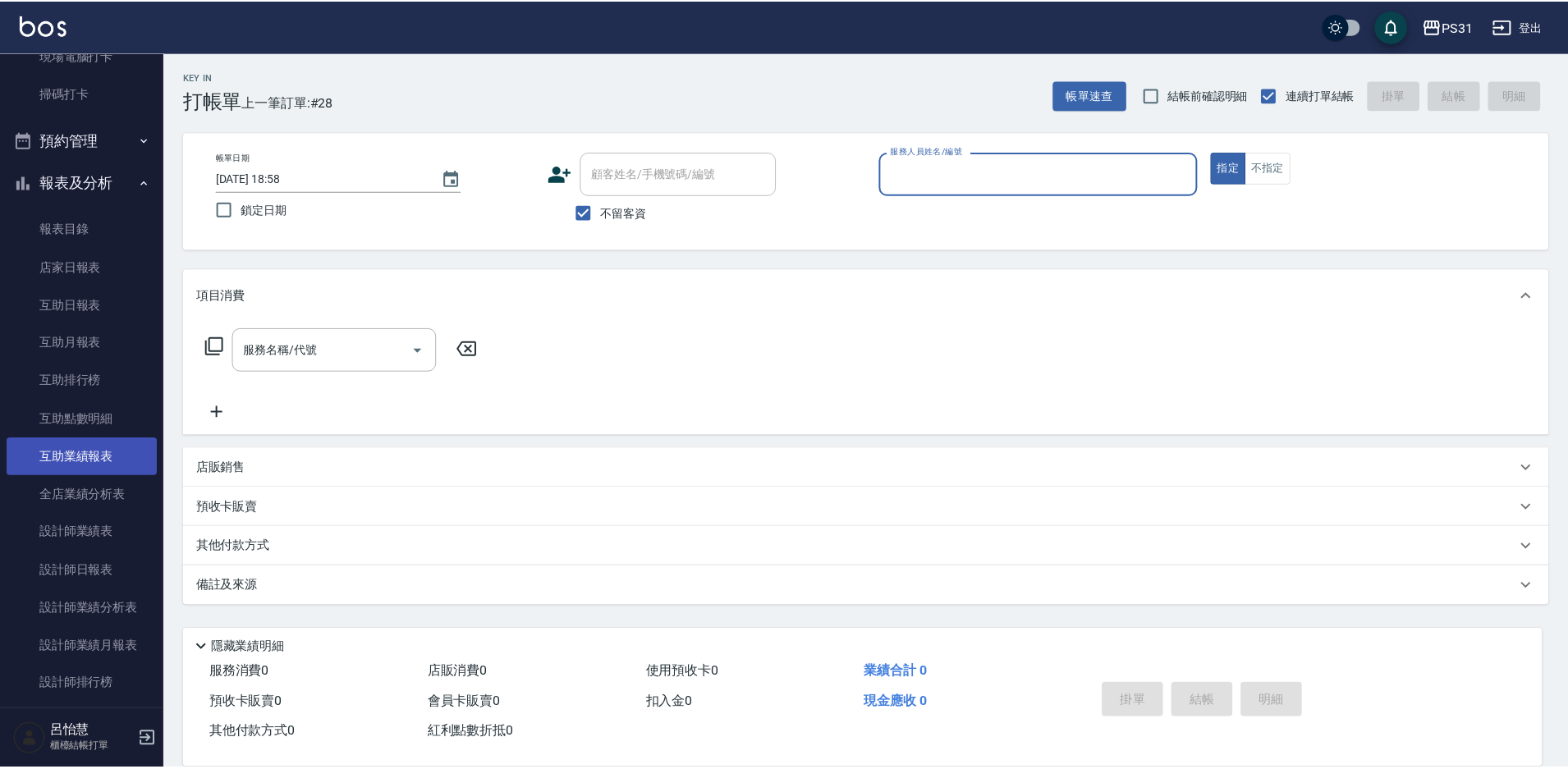
scroll to position [328, 0]
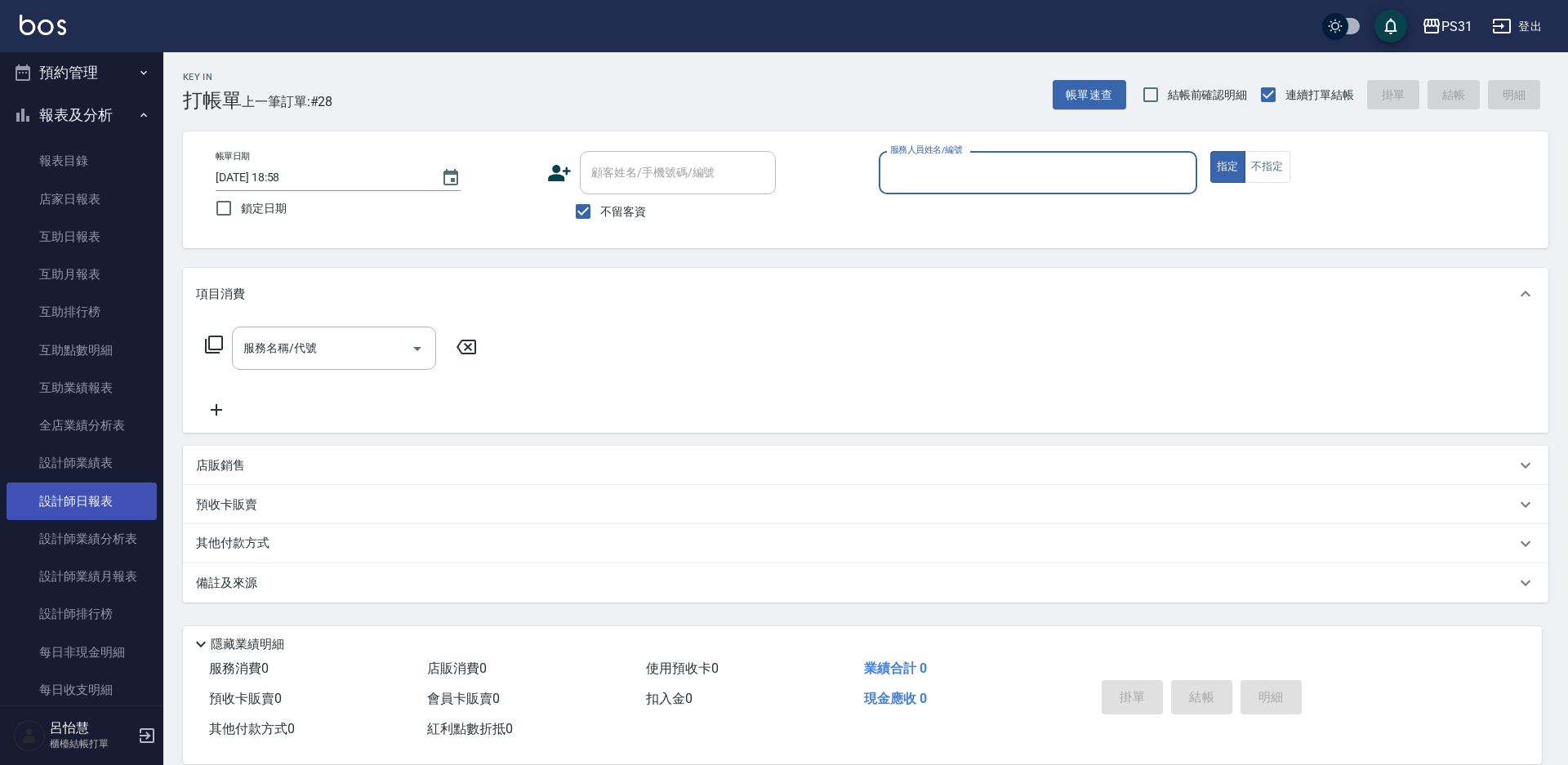
click at [110, 485] on link "設計師日報表" at bounding box center [82, 501] width 150 height 38
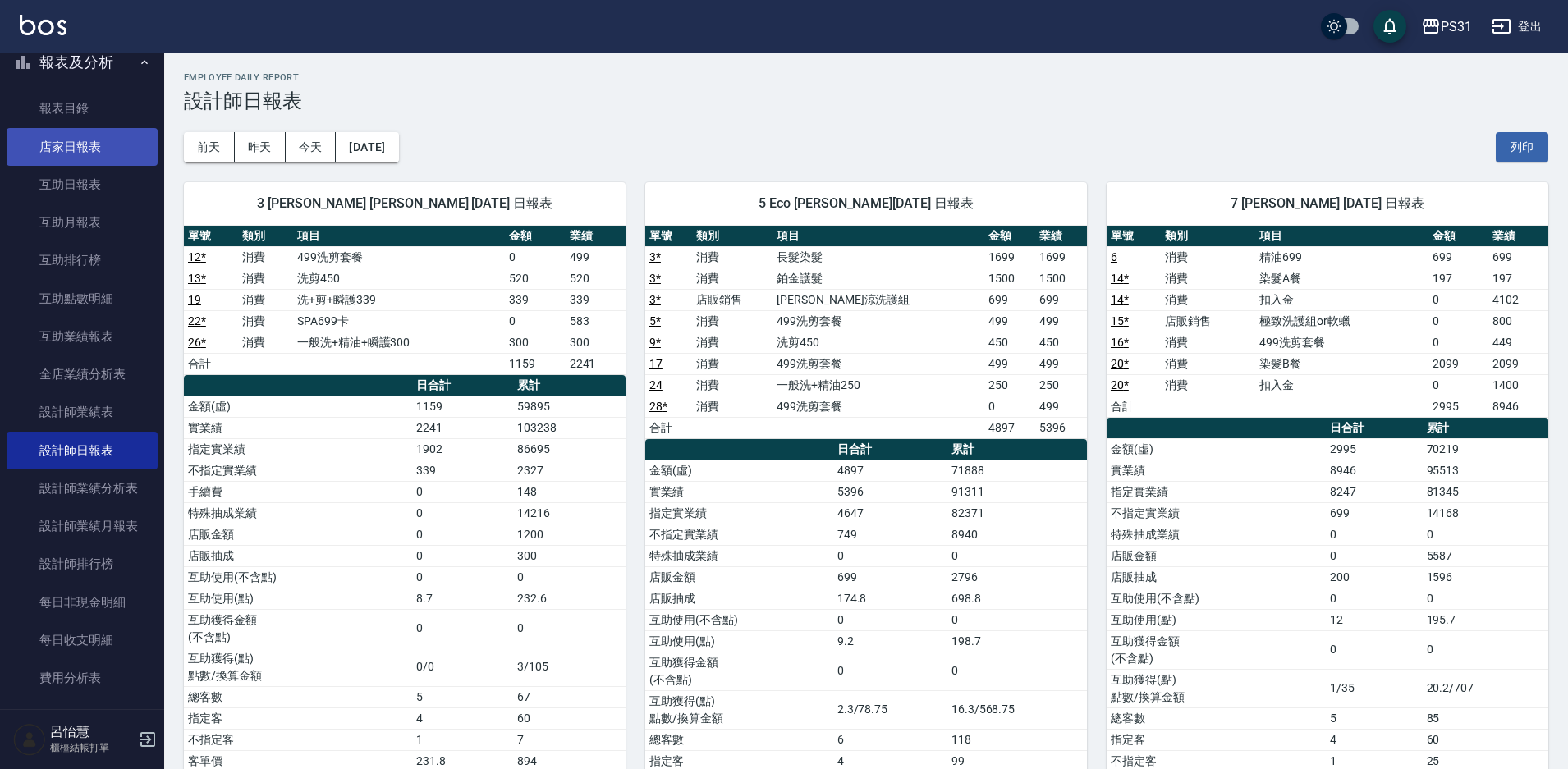
click at [56, 121] on ul "報表目錄 店家日報表 互助日報表 互助月報表 互助排行榜 互助點數明細 互助業績報表 全店業績分析表 設計師業績表 設計師日報表 設計師業績分析表 設計師業績…" at bounding box center [82, 393] width 151 height 621
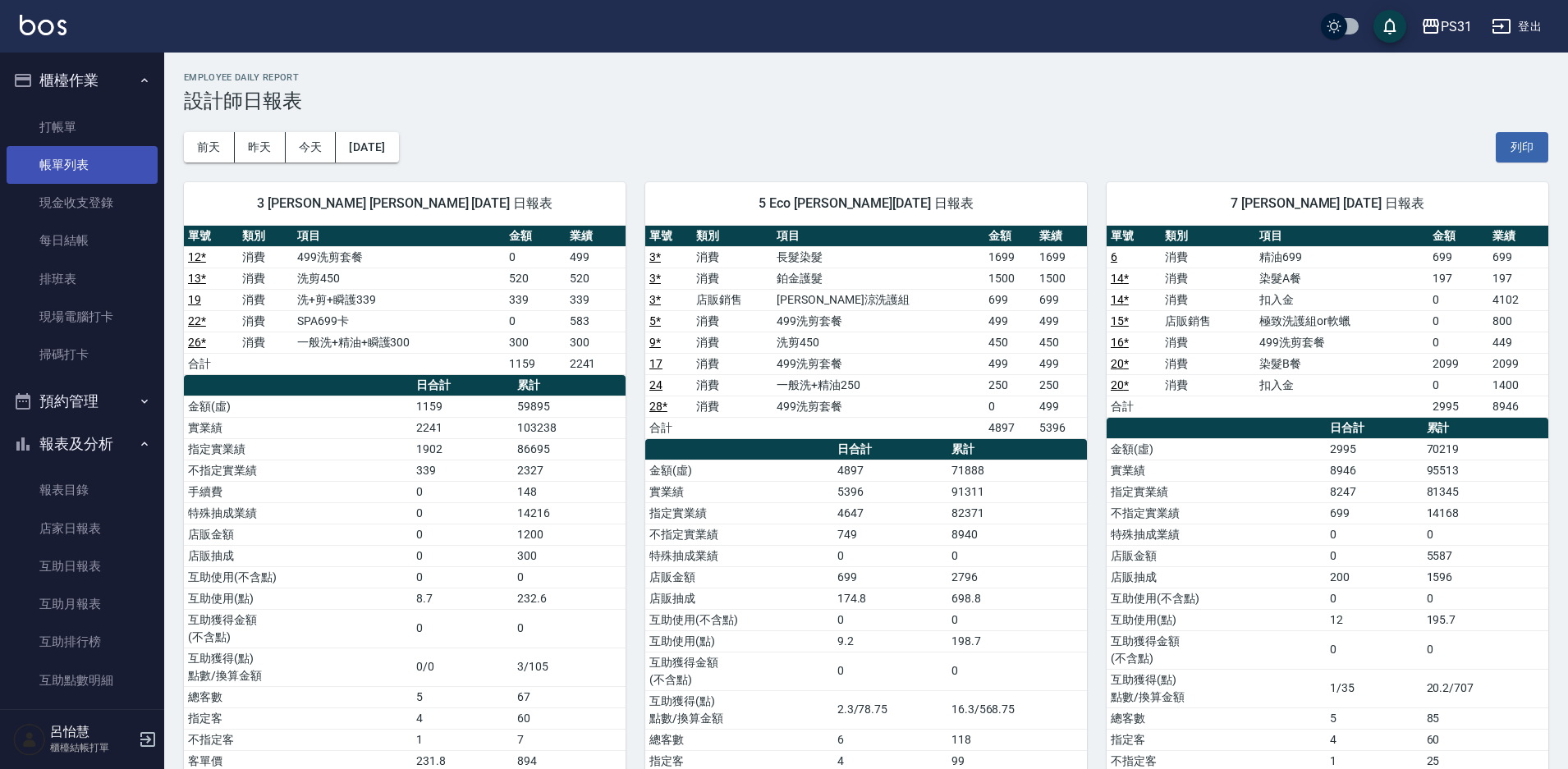
click at [80, 176] on link "帳單列表" at bounding box center [82, 165] width 151 height 38
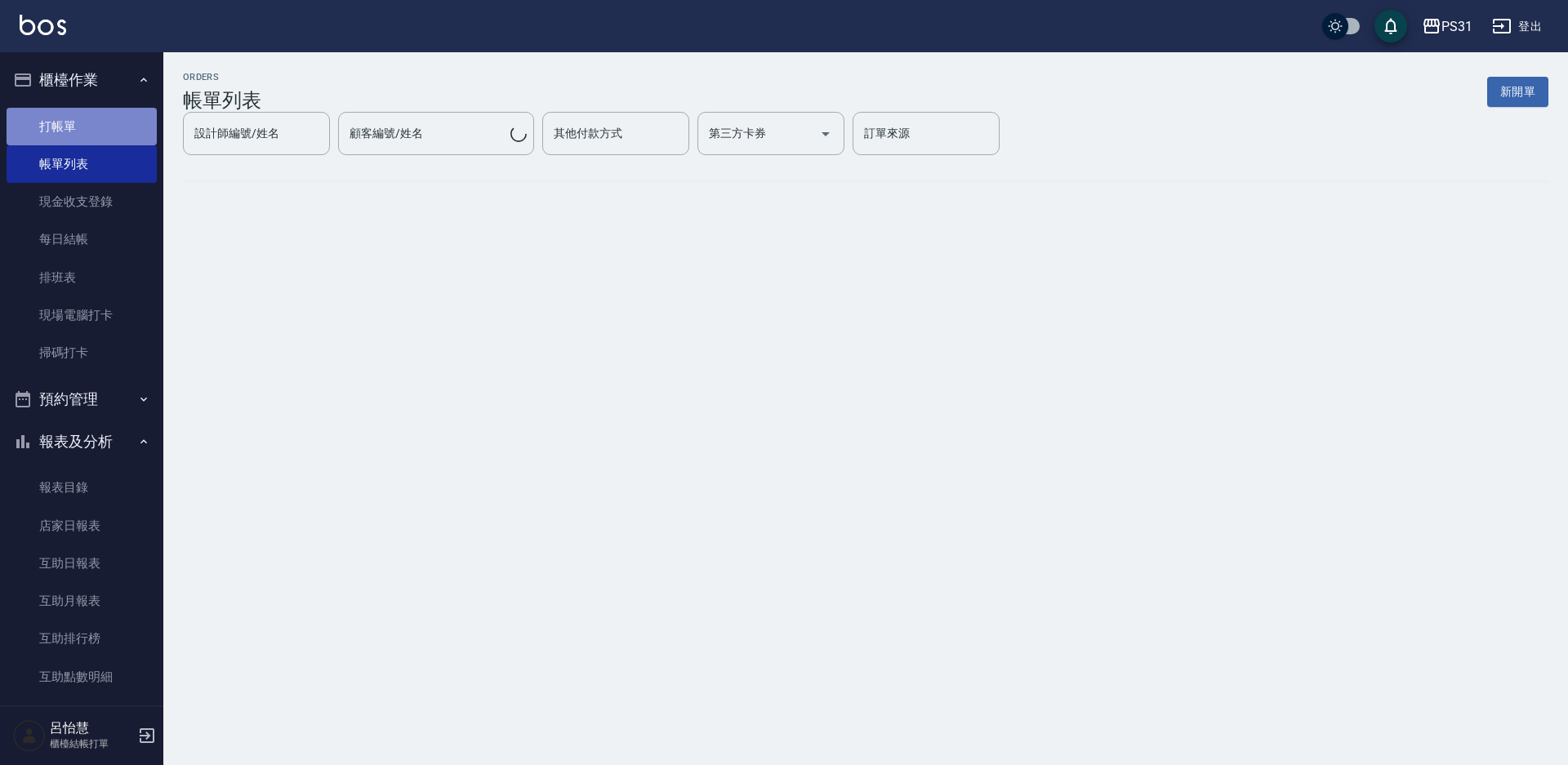
click at [81, 131] on link "打帳單" at bounding box center [82, 126] width 150 height 38
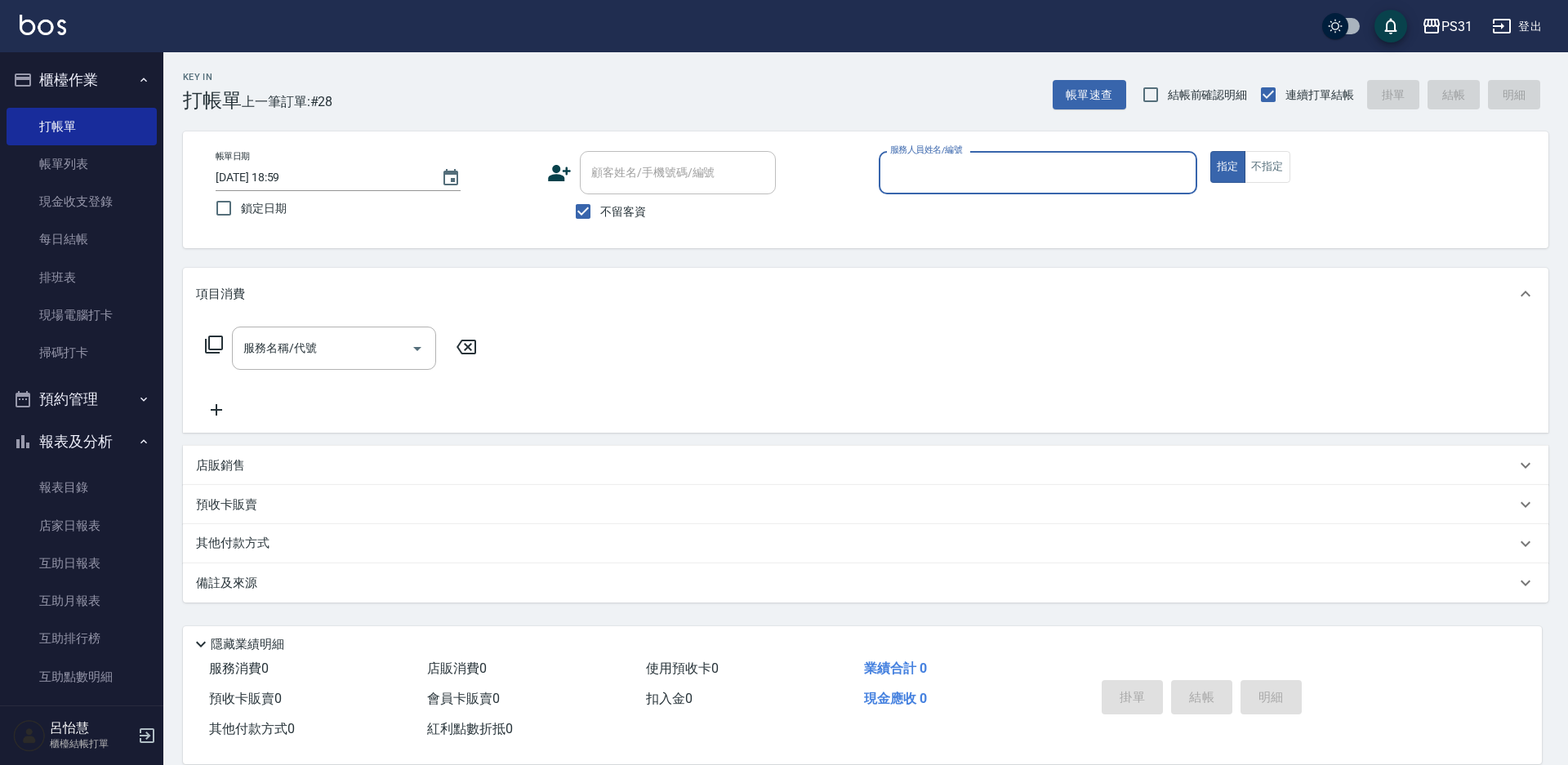
click at [1007, 187] on div "服務人員姓名/編號" at bounding box center [1038, 173] width 318 height 44
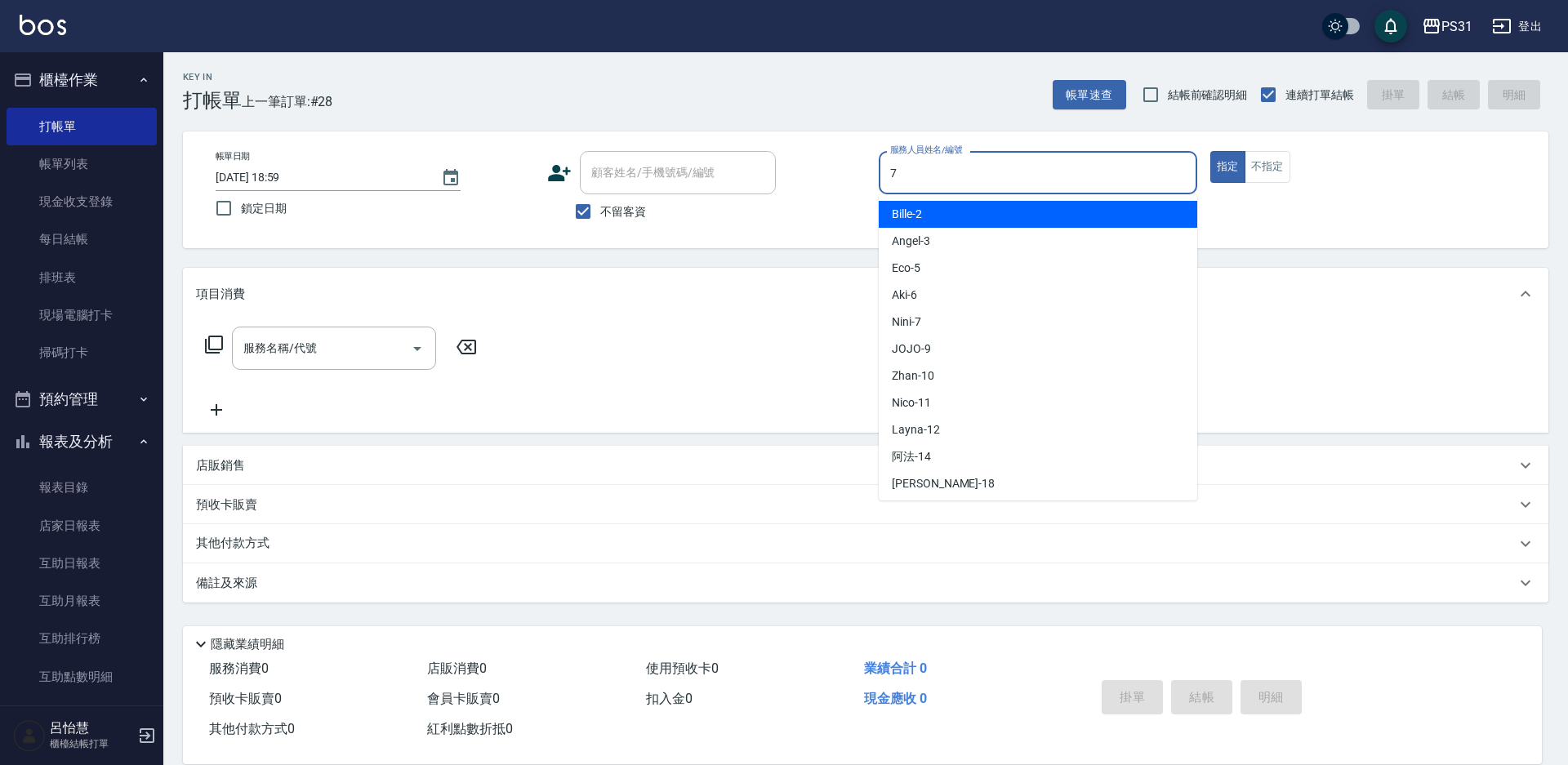
type input "Nini-7"
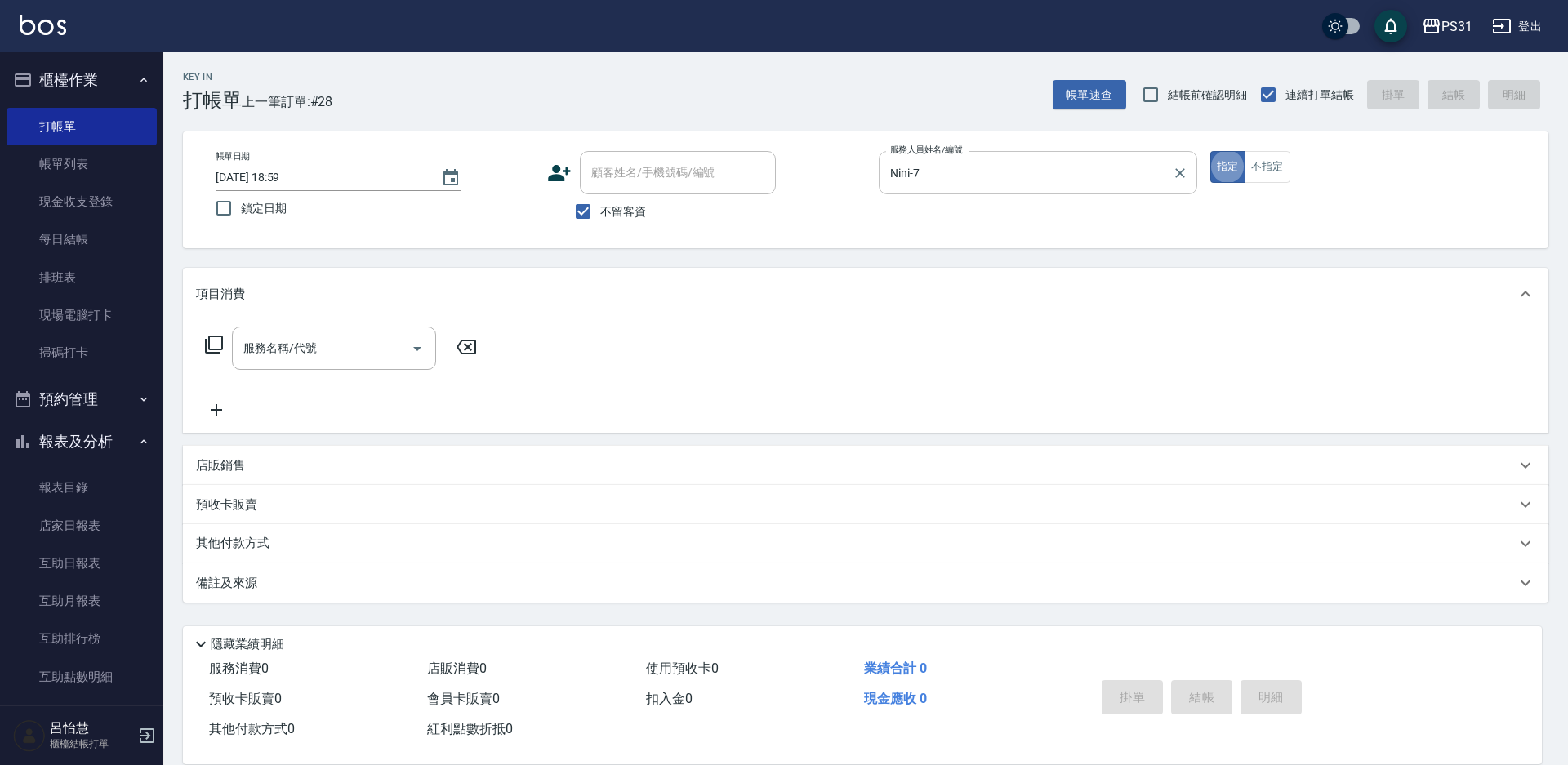
type button "true"
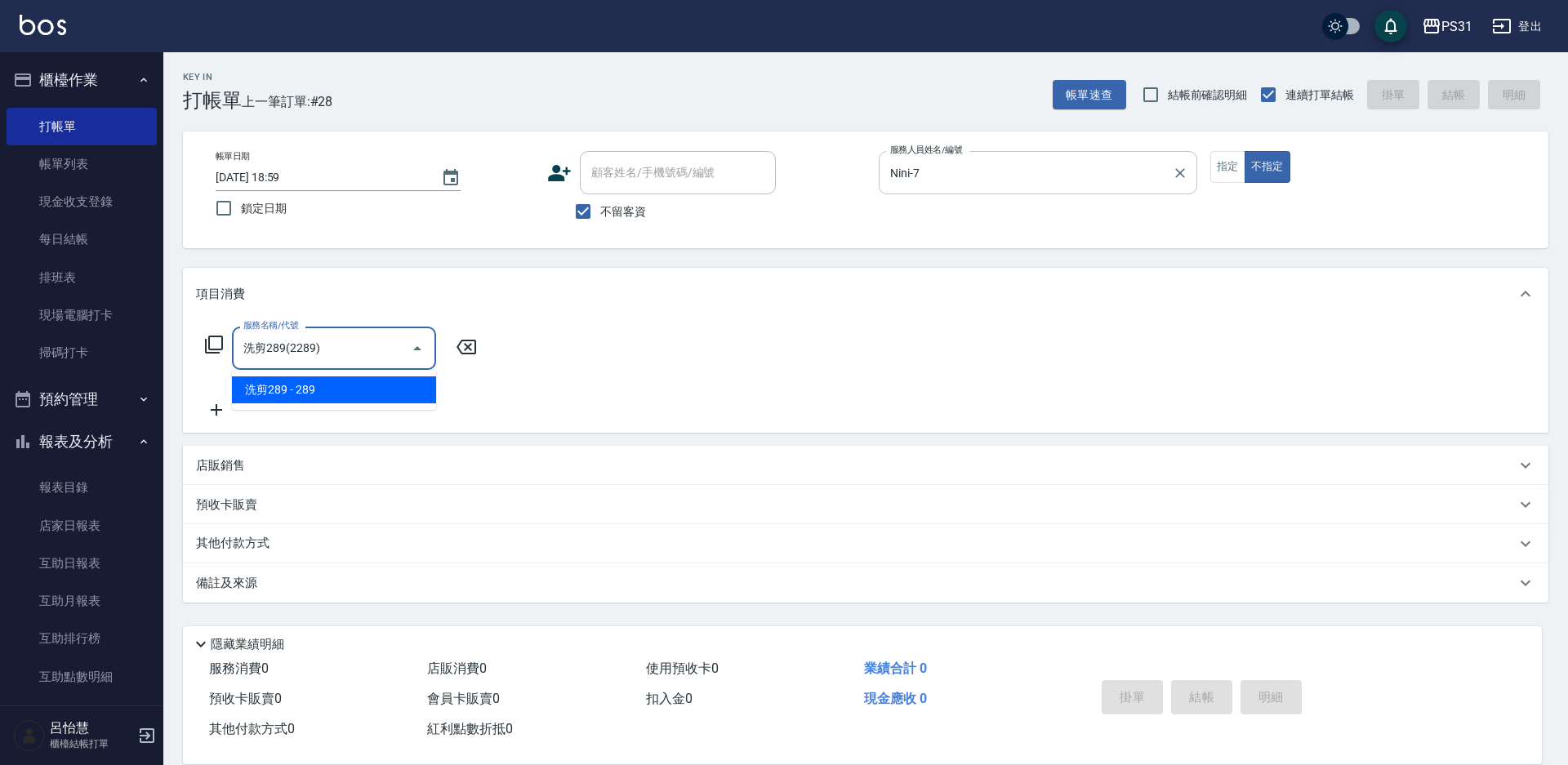
type input "洗剪289(2289)"
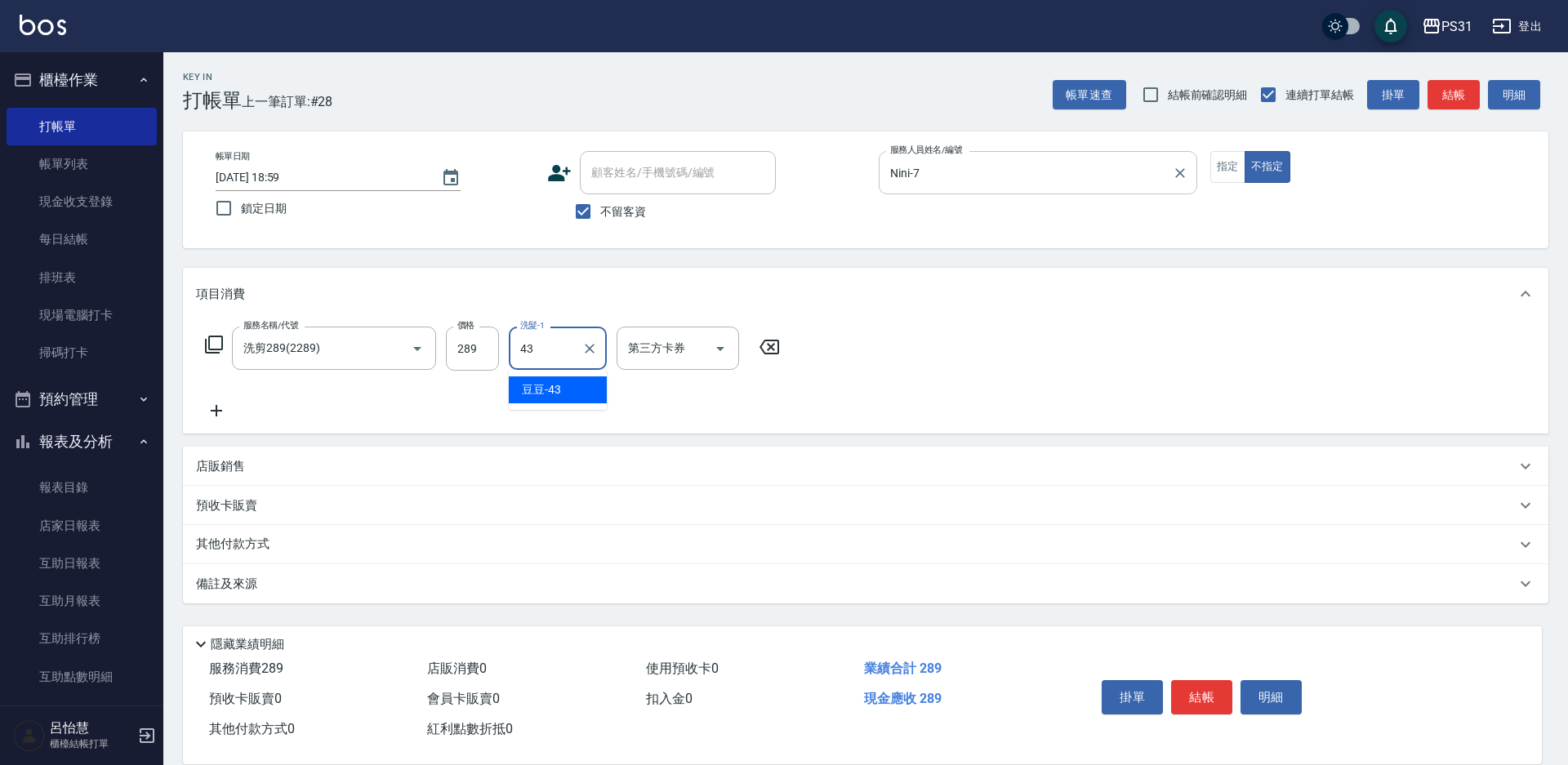
type input "豆豆-43"
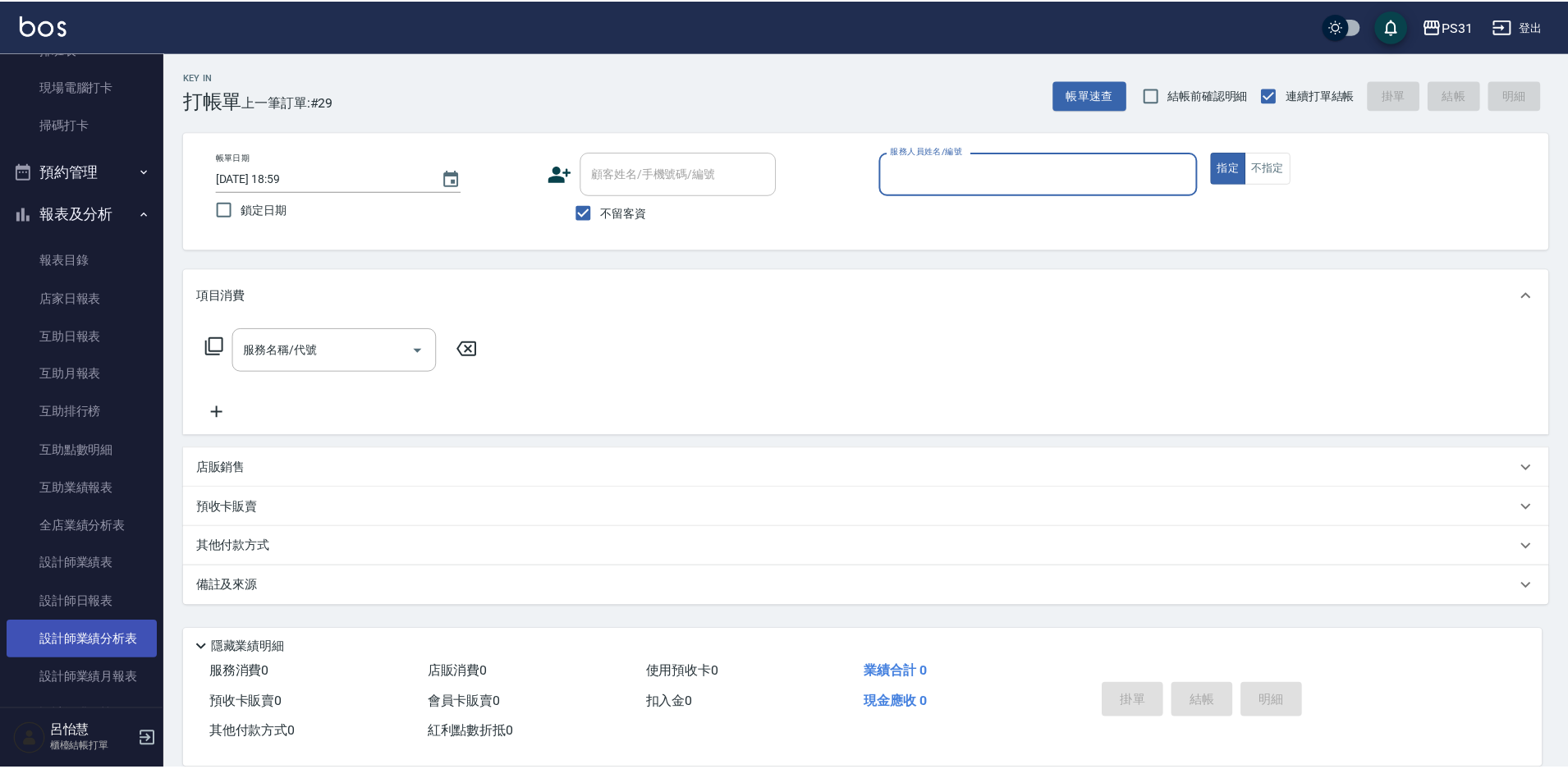
scroll to position [328, 0]
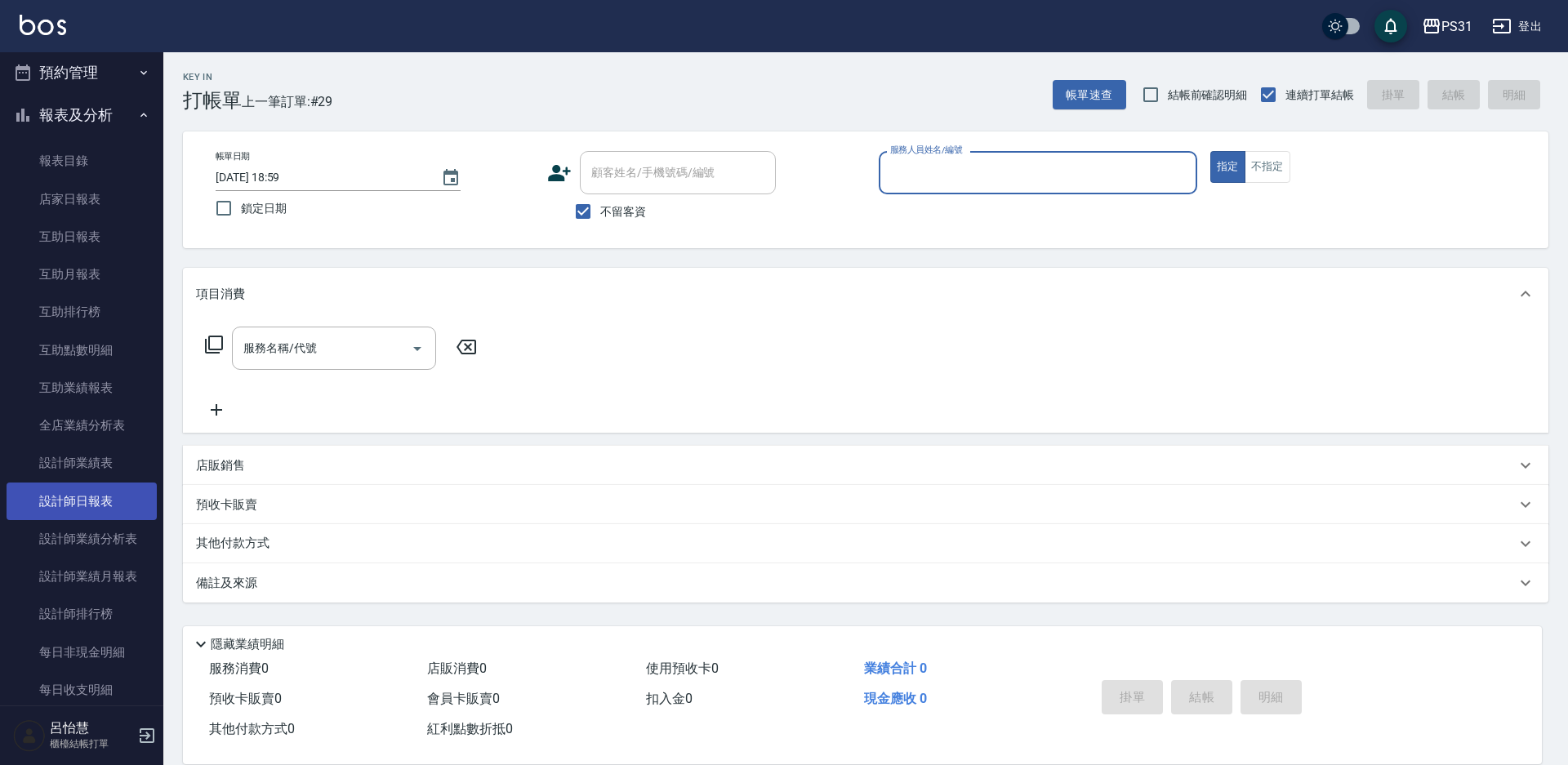
click at [120, 497] on link "設計師日報表" at bounding box center [82, 501] width 150 height 38
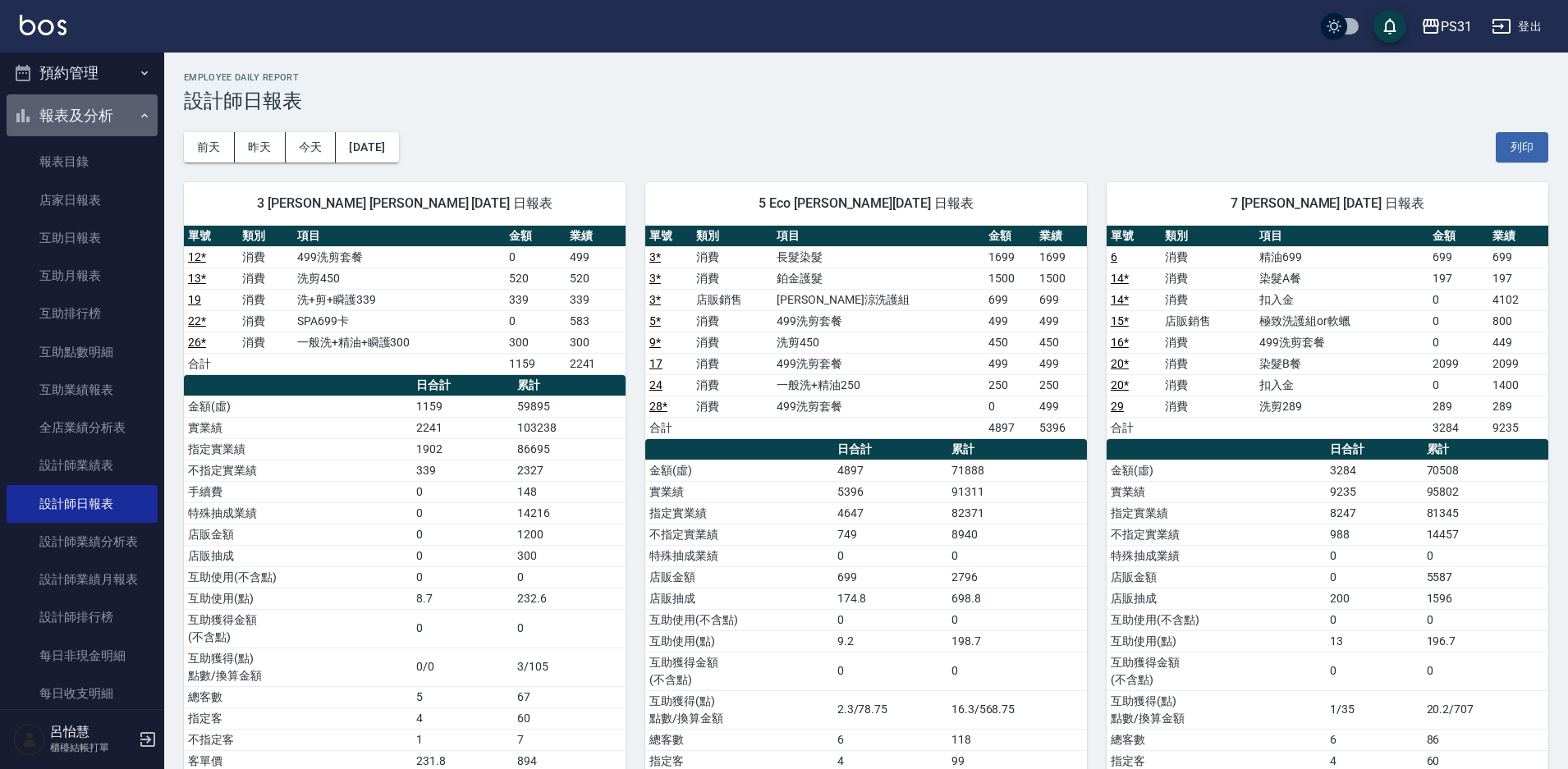
click at [88, 108] on button "報表及分析" at bounding box center [82, 116] width 151 height 43
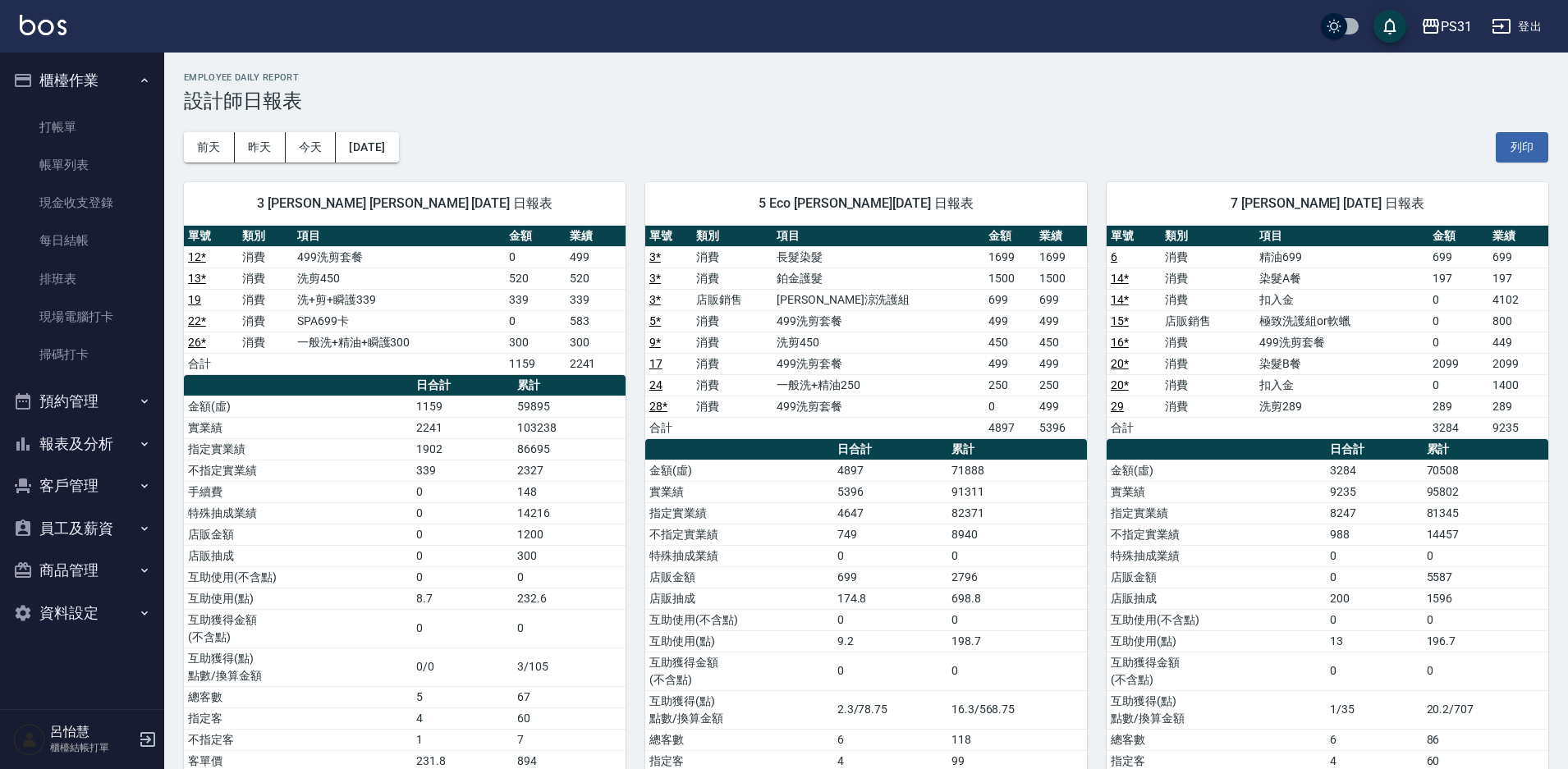
click at [73, 126] on link "打帳單" at bounding box center [82, 127] width 151 height 38
